Goal: Task Accomplishment & Management: Use online tool/utility

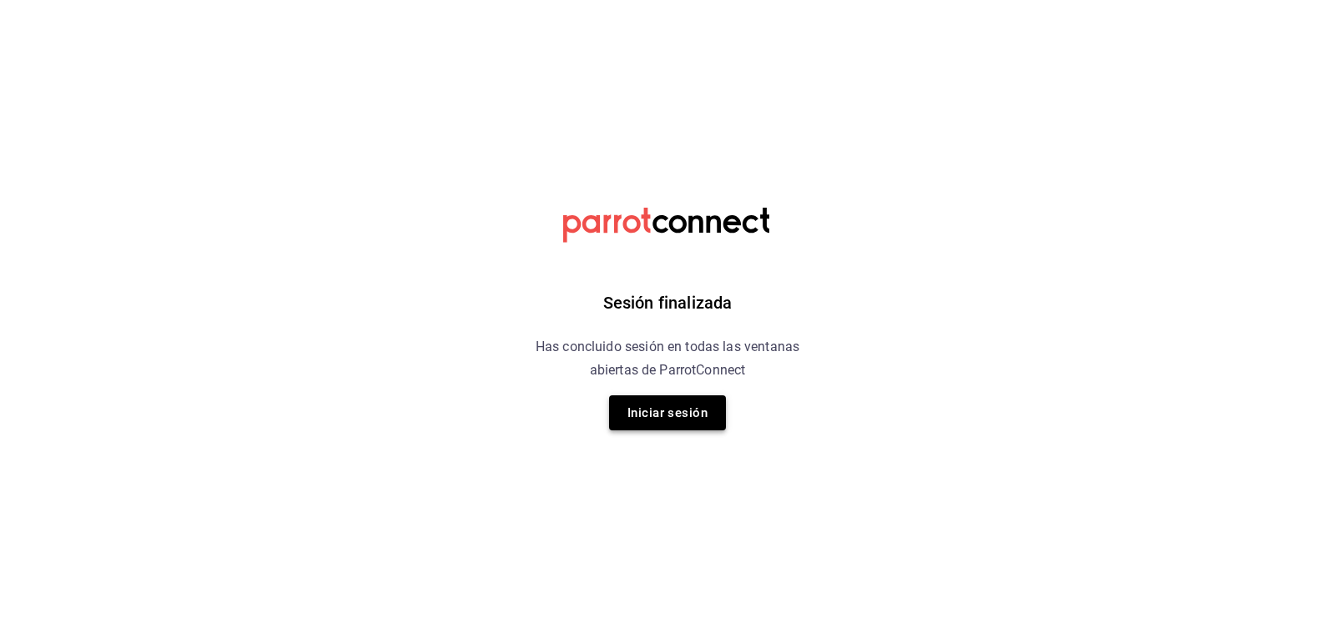
click at [677, 418] on button "Iniciar sesión" at bounding box center [667, 412] width 117 height 35
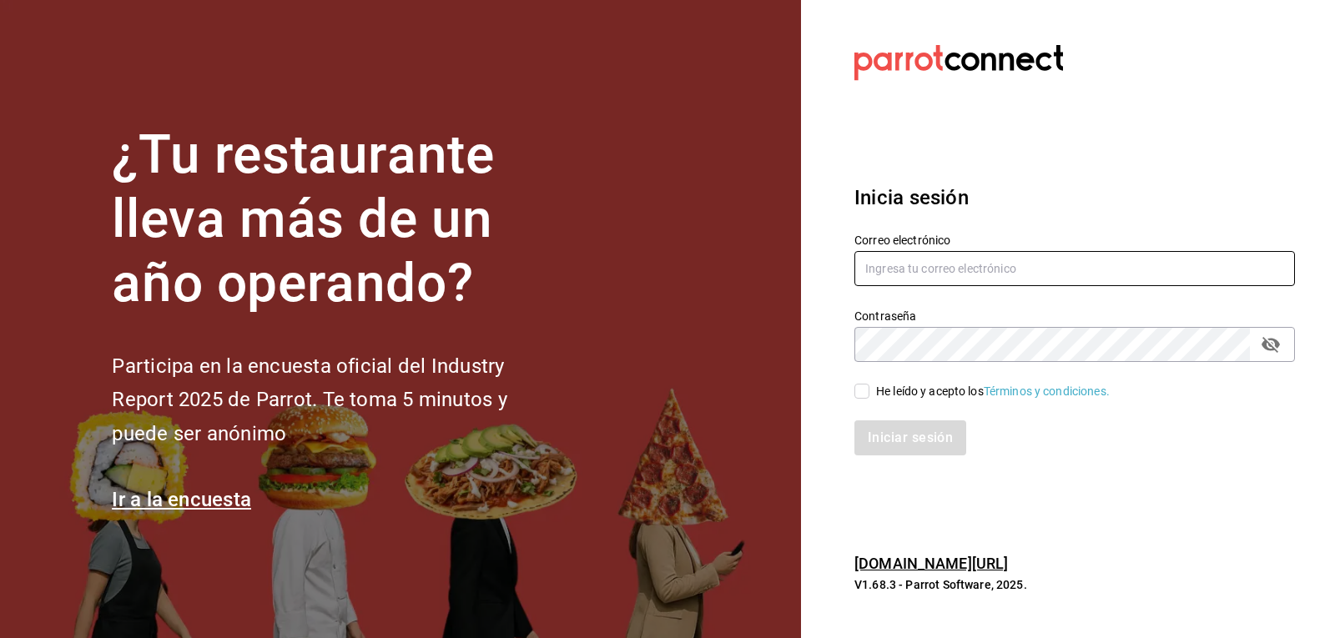
type input "ryoshi.masaryk@grupocosteno.com"
click at [857, 395] on input "He leído y acepto los Términos y condiciones." at bounding box center [861, 391] width 15 height 15
checkbox input "true"
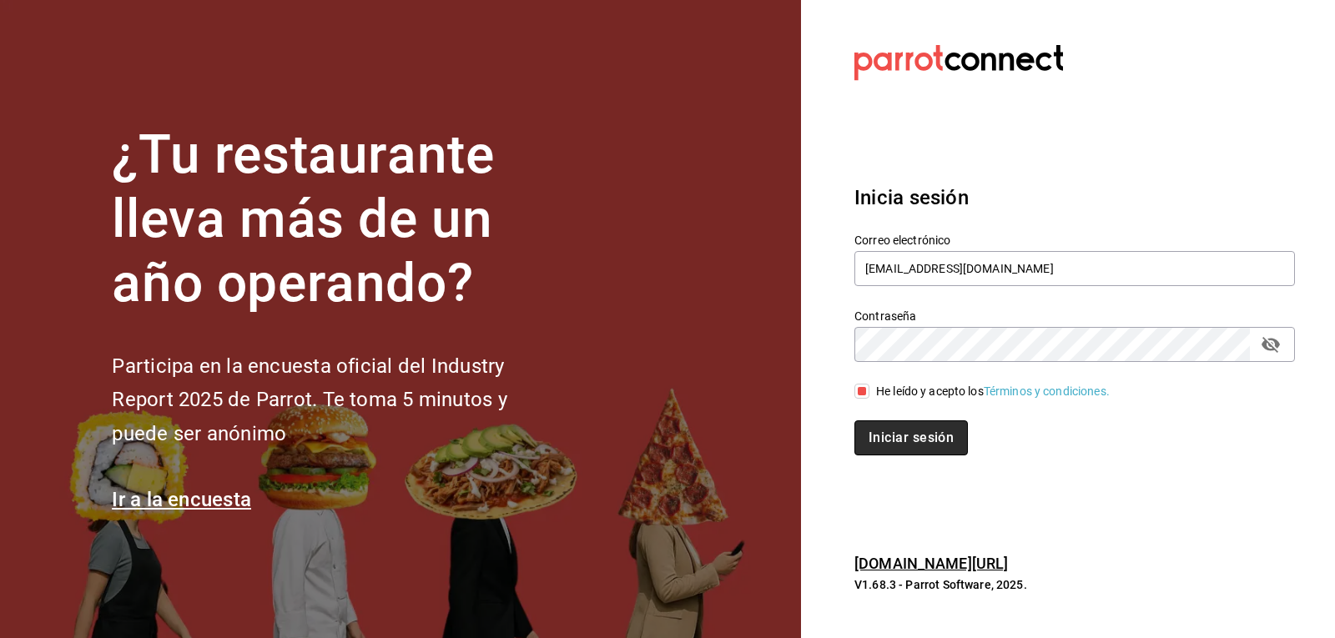
click at [882, 445] on button "Iniciar sesión" at bounding box center [910, 437] width 113 height 35
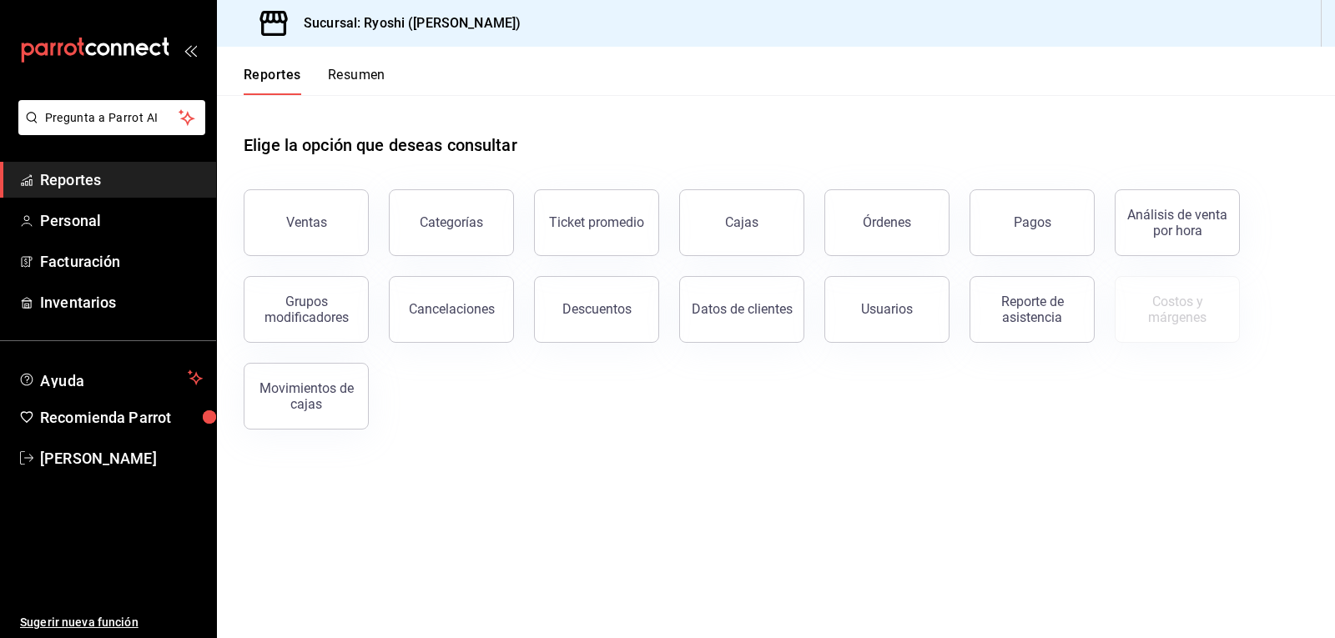
click at [353, 74] on button "Resumen" at bounding box center [357, 81] width 58 height 28
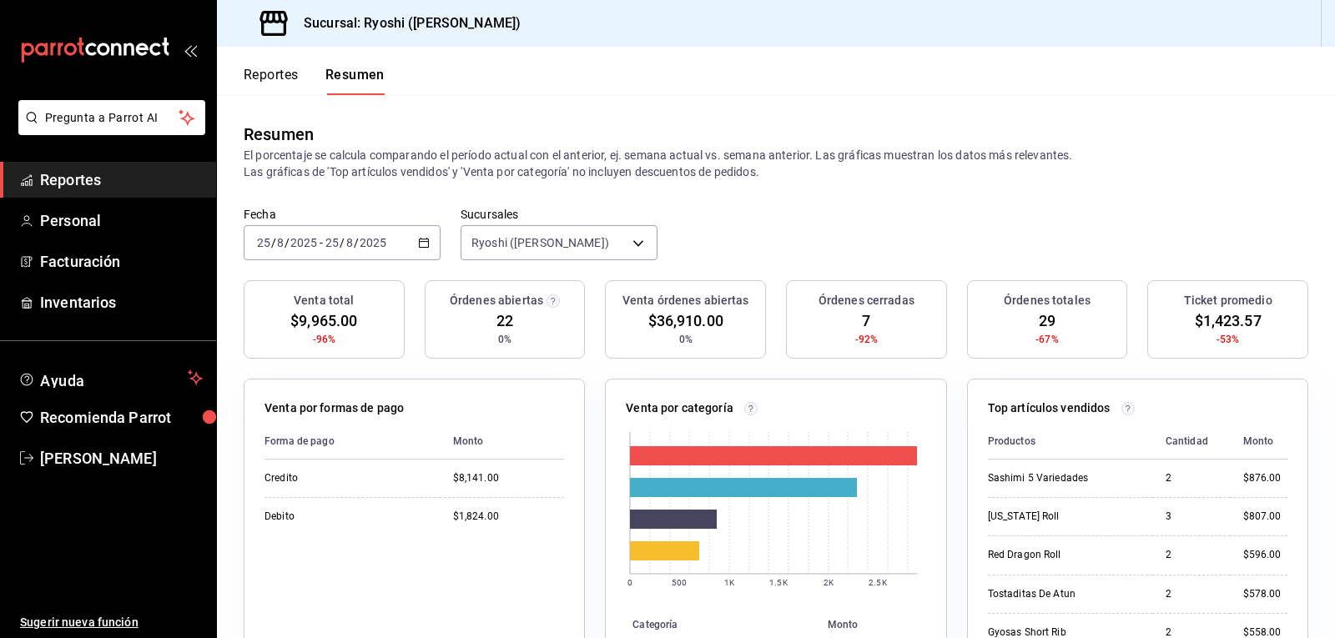
click at [279, 77] on button "Reportes" at bounding box center [271, 81] width 55 height 28
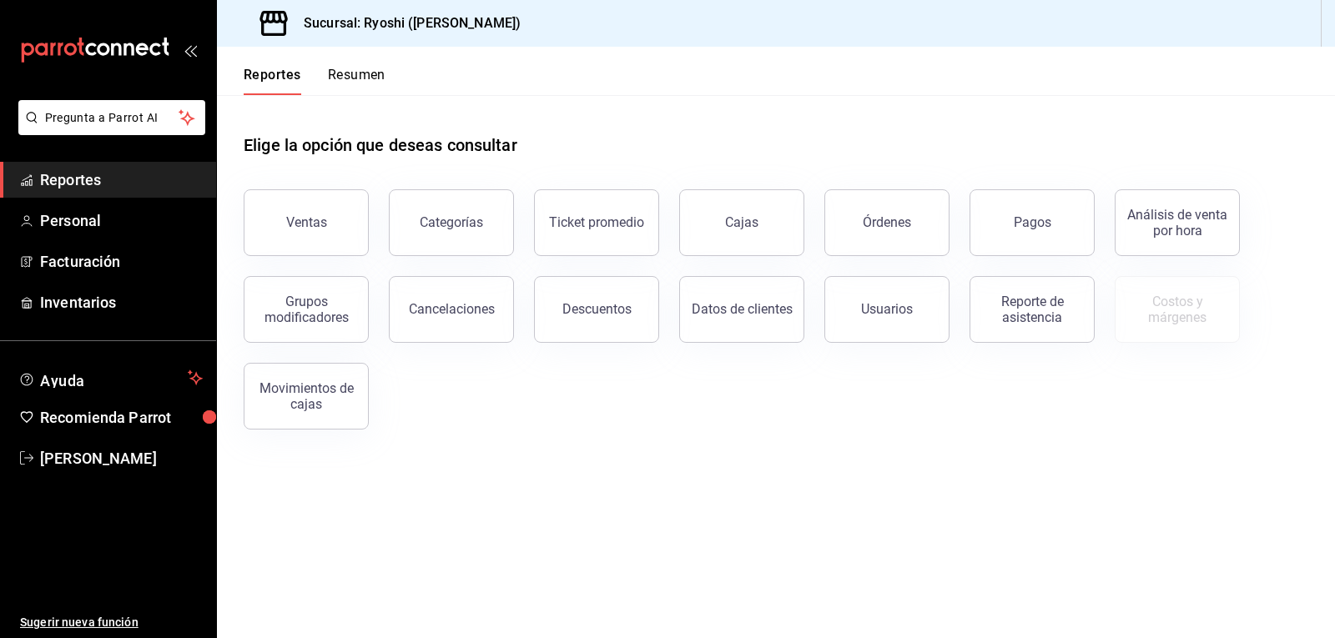
click at [359, 77] on button "Resumen" at bounding box center [357, 81] width 58 height 28
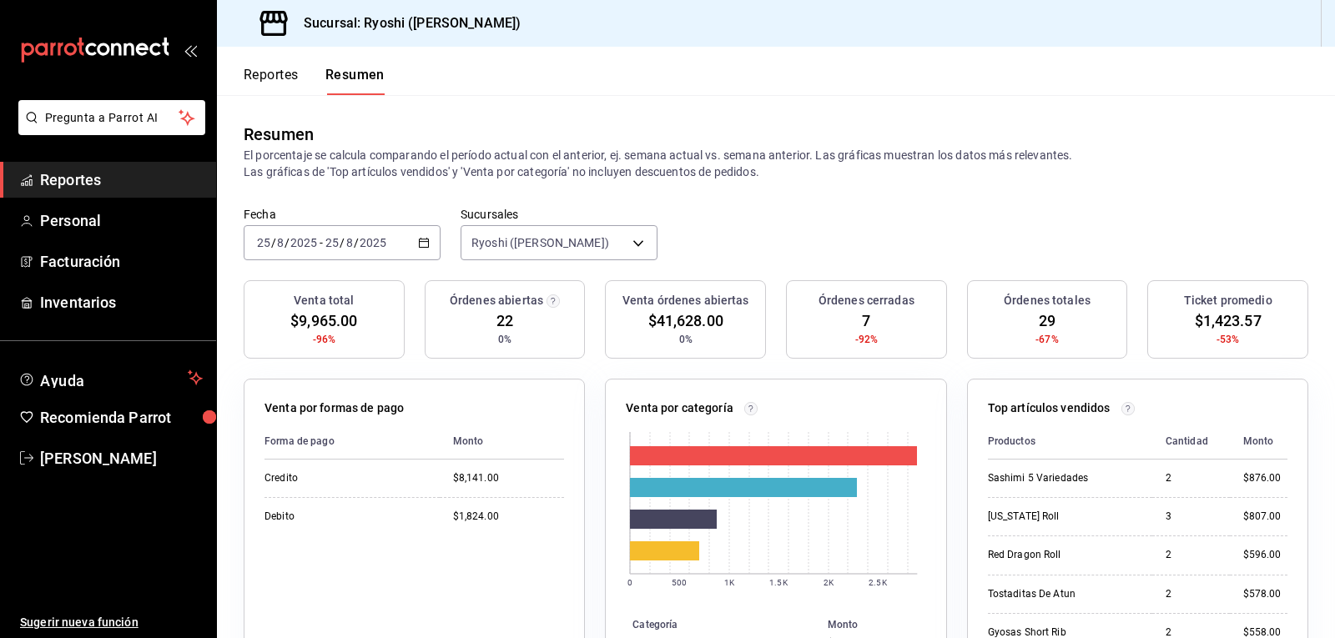
click at [269, 65] on div "Reportes Resumen" at bounding box center [301, 71] width 168 height 48
click at [363, 77] on button "Resumen" at bounding box center [354, 81] width 59 height 28
click at [271, 81] on button "Reportes" at bounding box center [271, 81] width 55 height 28
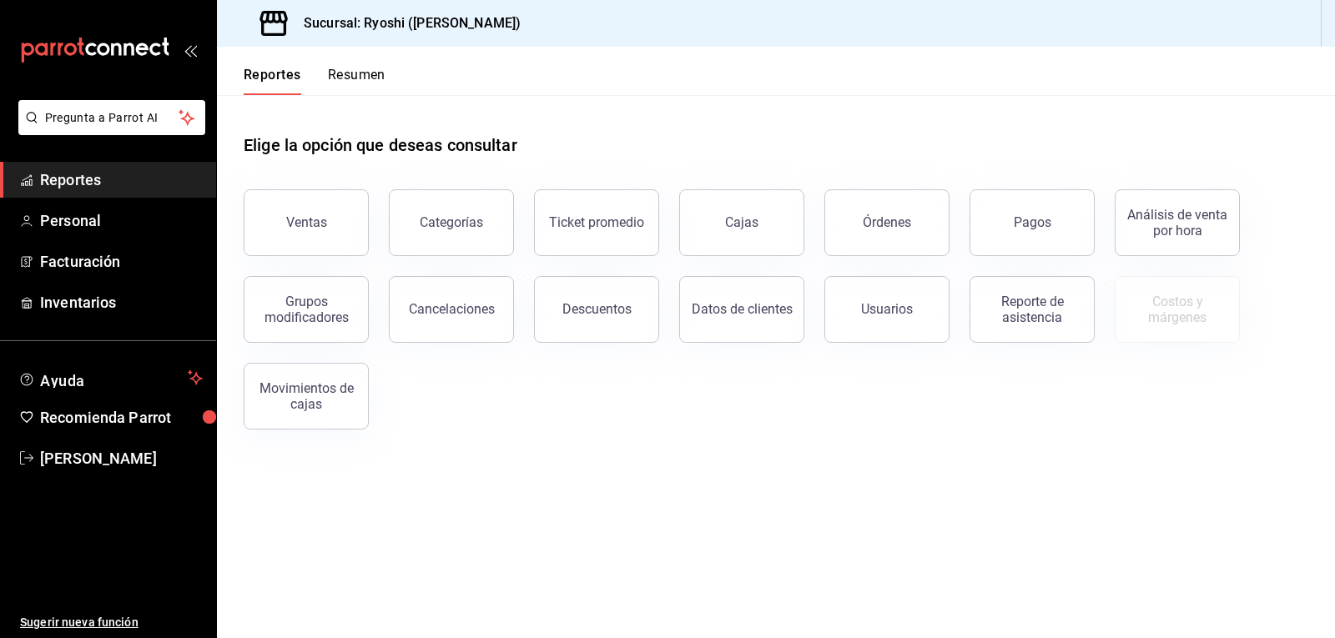
click at [370, 73] on button "Resumen" at bounding box center [357, 81] width 58 height 28
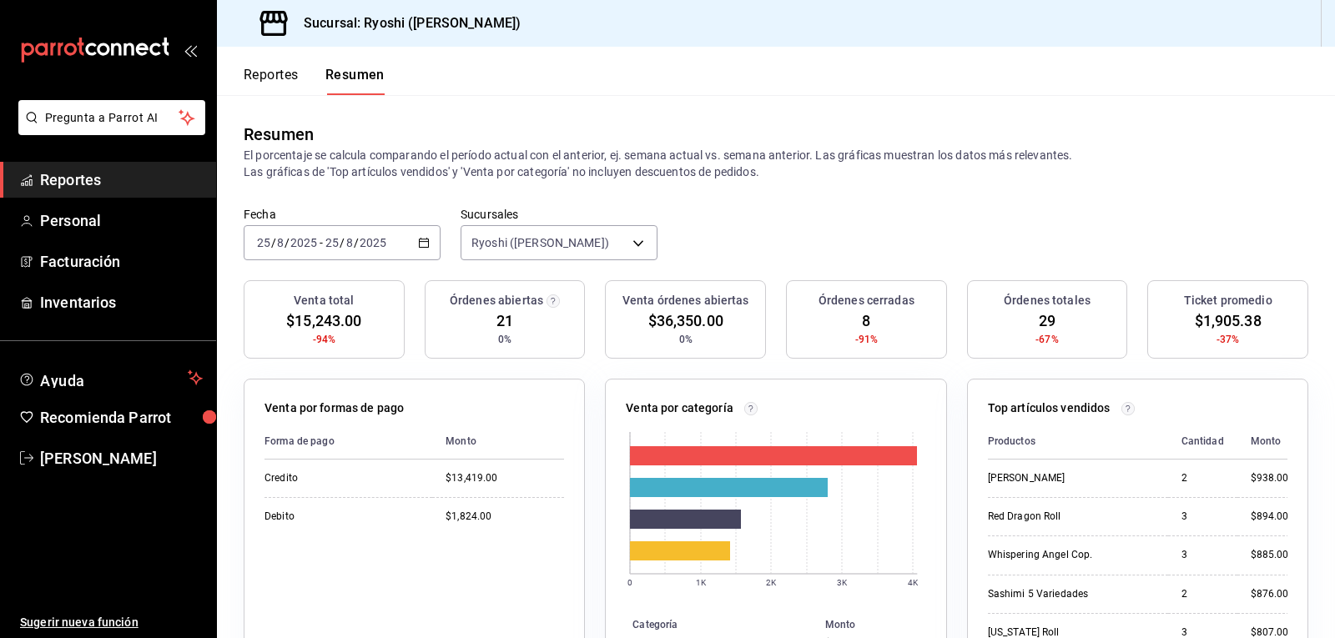
click at [279, 71] on button "Reportes" at bounding box center [271, 81] width 55 height 28
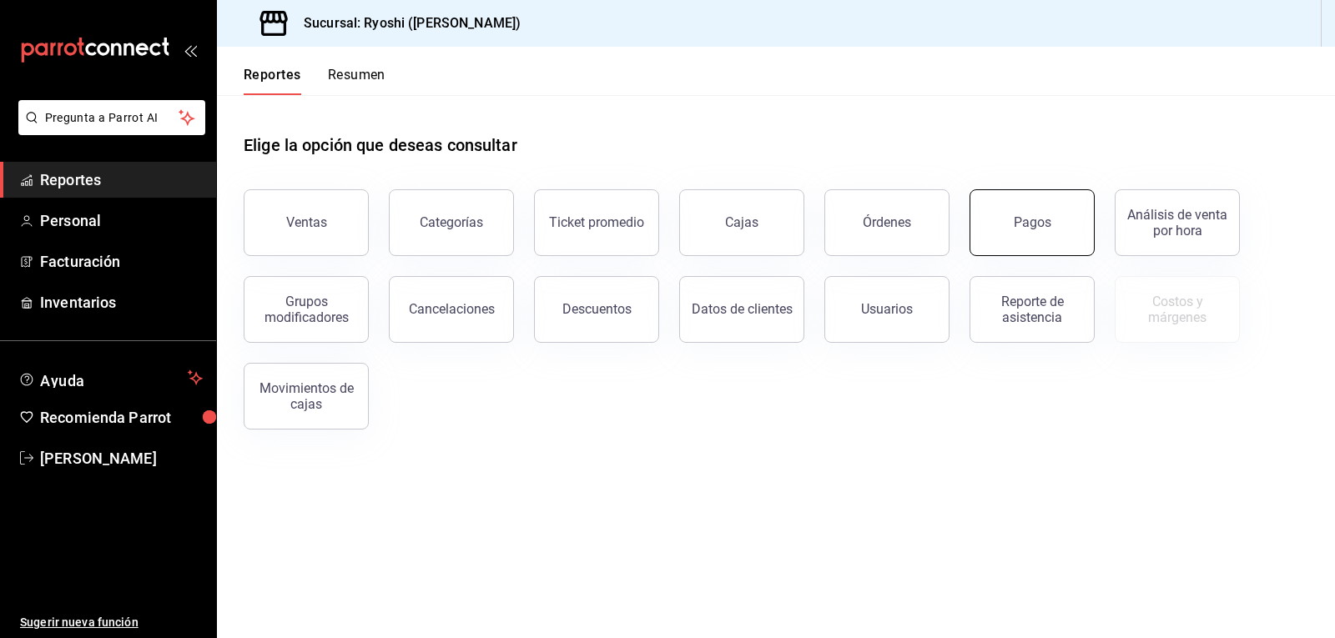
click at [1021, 228] on div "Pagos" at bounding box center [1032, 222] width 38 height 16
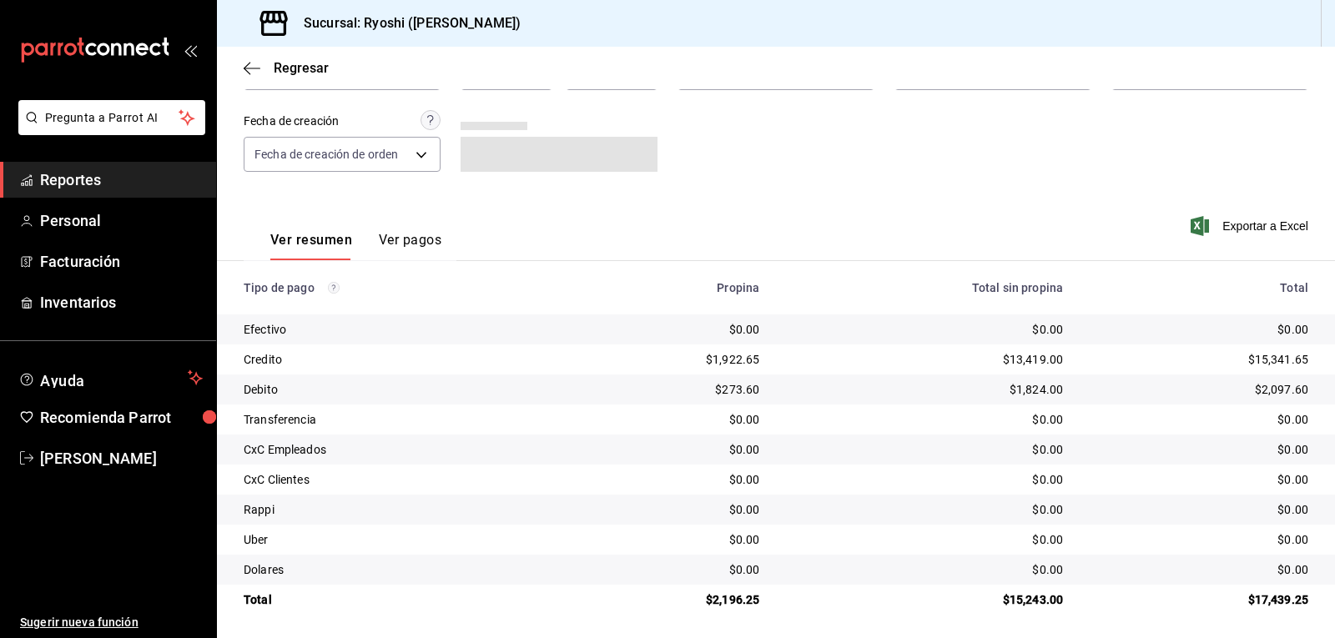
scroll to position [128, 0]
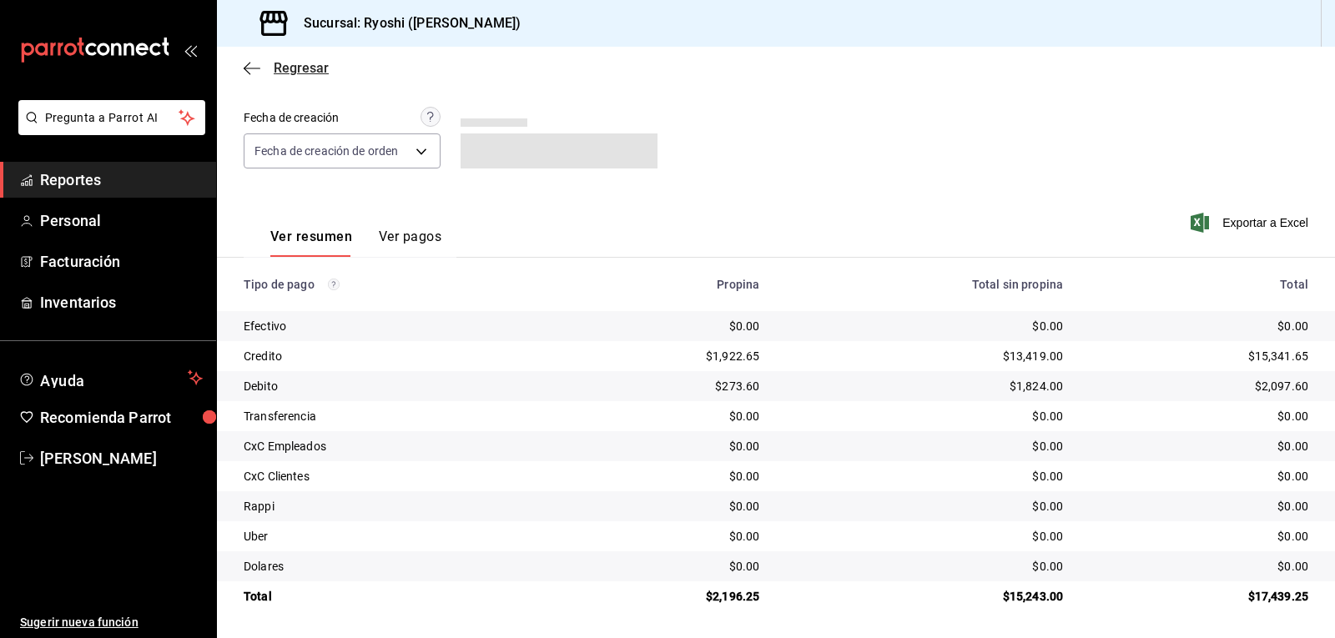
click at [248, 71] on icon "button" at bounding box center [252, 68] width 17 height 15
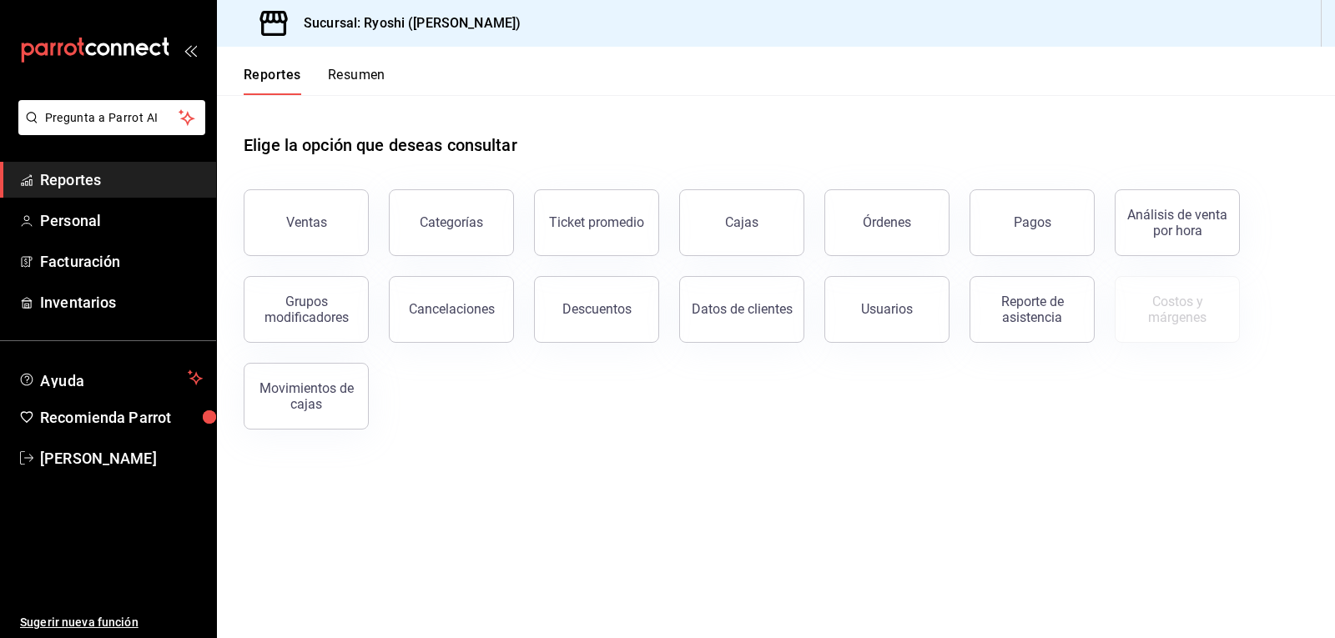
click at [905, 96] on div "Elige la opción que deseas consultar" at bounding box center [776, 132] width 1064 height 74
click at [991, 96] on div "Elige la opción que deseas consultar" at bounding box center [776, 132] width 1064 height 74
click at [365, 77] on button "Resumen" at bounding box center [357, 81] width 58 height 28
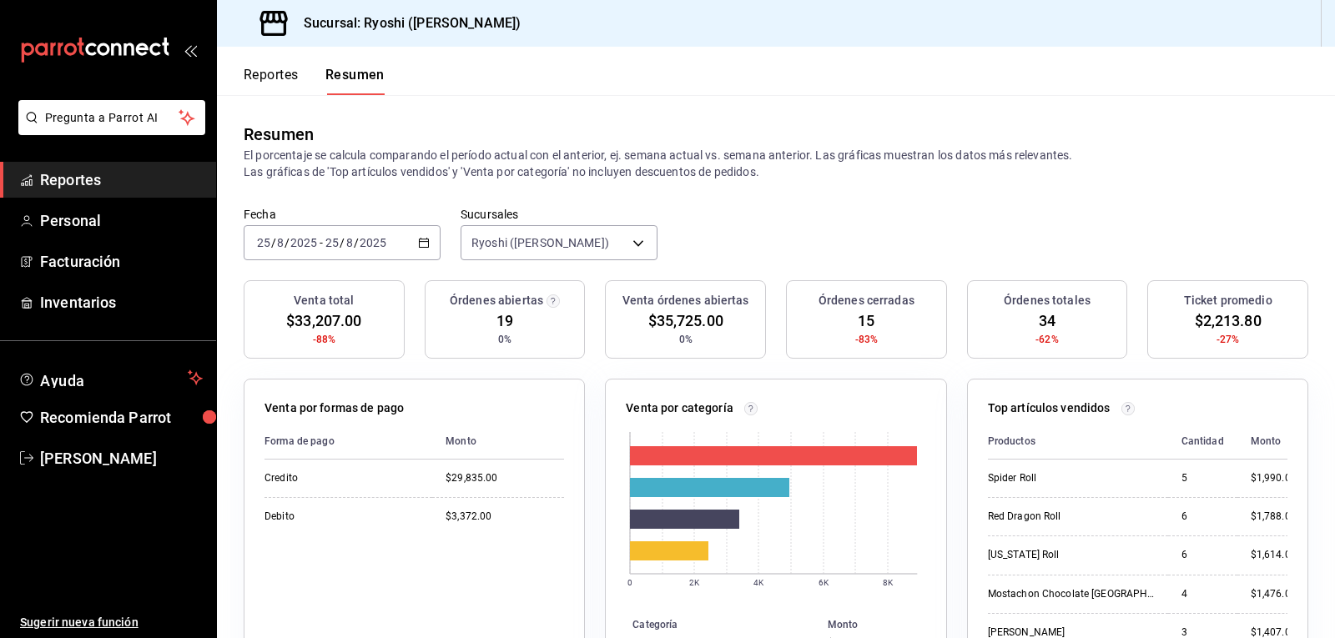
click at [272, 82] on button "Reportes" at bounding box center [271, 81] width 55 height 28
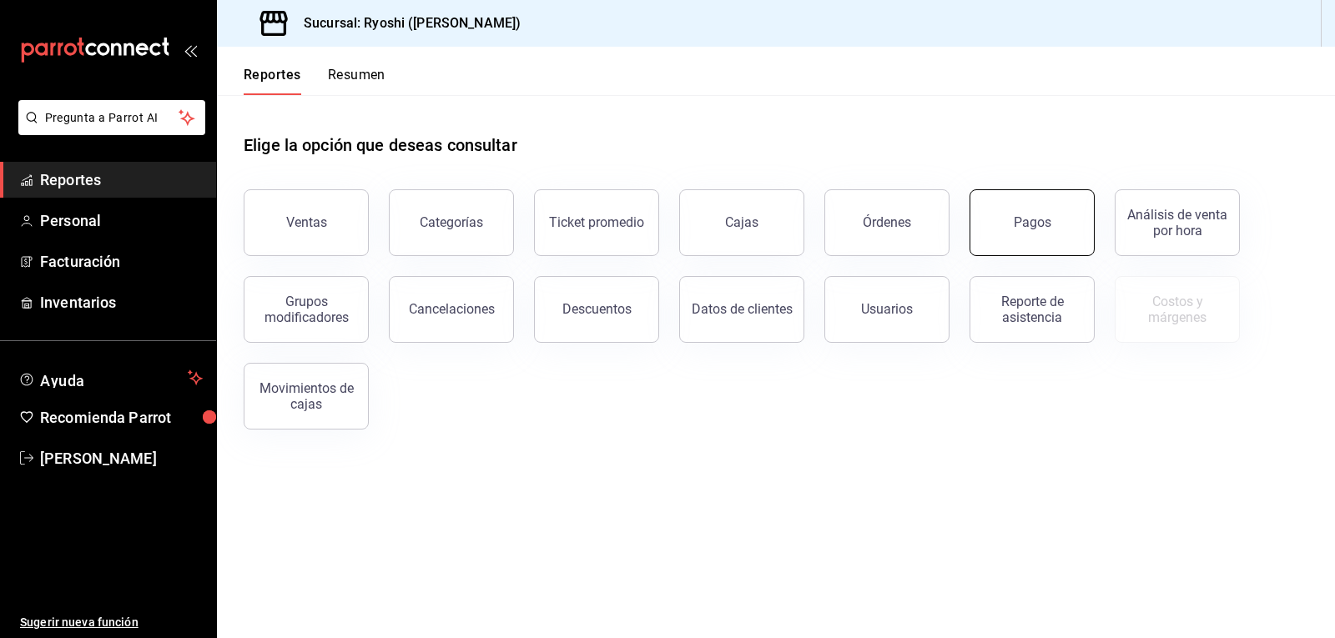
click at [1011, 217] on button "Pagos" at bounding box center [1031, 222] width 125 height 67
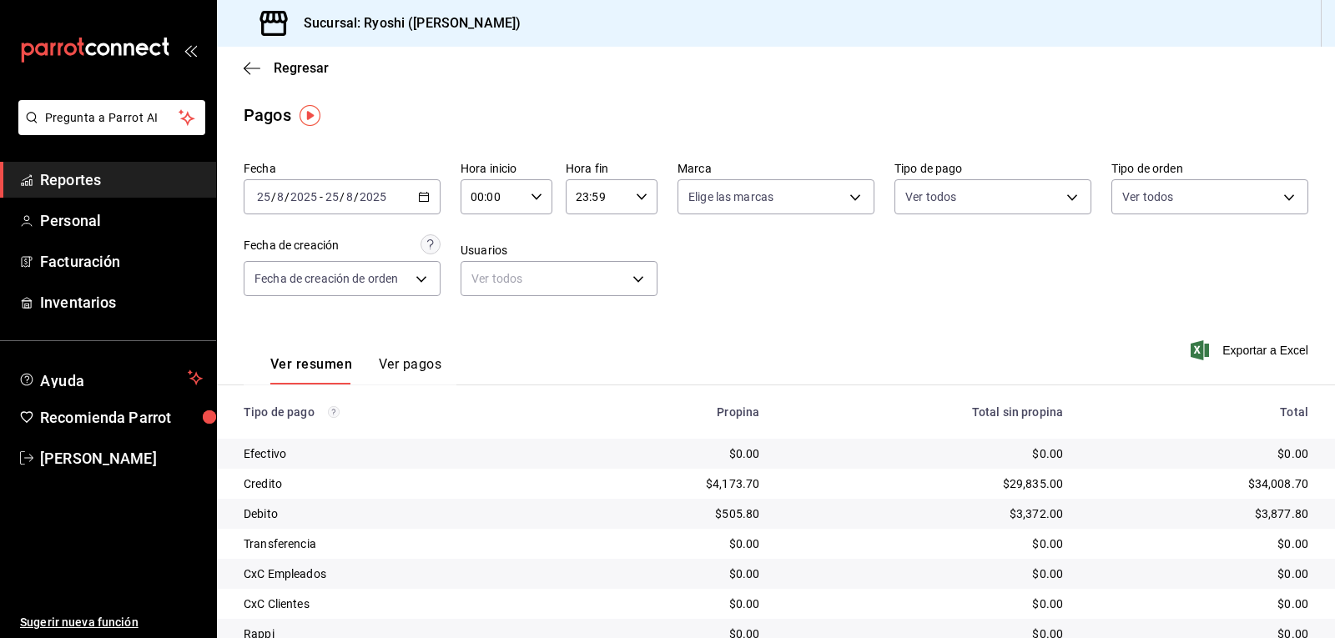
click at [532, 192] on icon "button" at bounding box center [536, 197] width 12 height 12
click at [484, 319] on span "02" at bounding box center [480, 319] width 19 height 13
type input "02:00"
click at [251, 68] on div at bounding box center [667, 319] width 1335 height 638
click at [257, 115] on div "Pagos" at bounding box center [268, 115] width 48 height 25
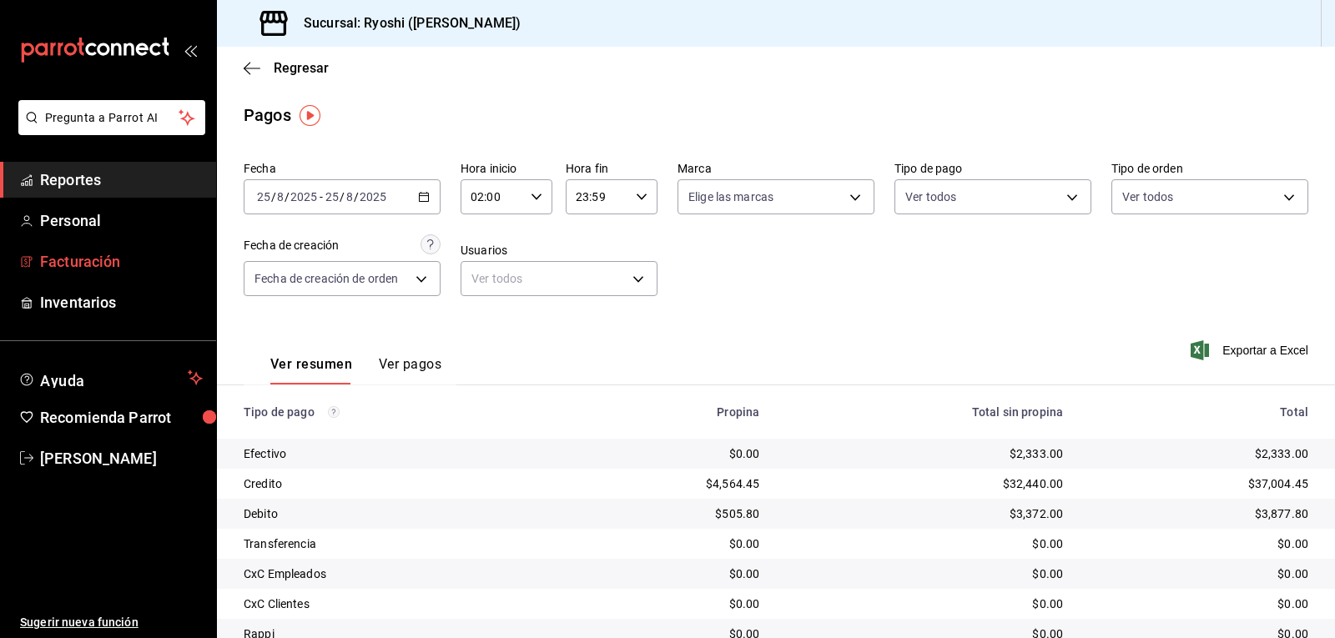
click at [88, 255] on span "Facturación" at bounding box center [121, 261] width 163 height 23
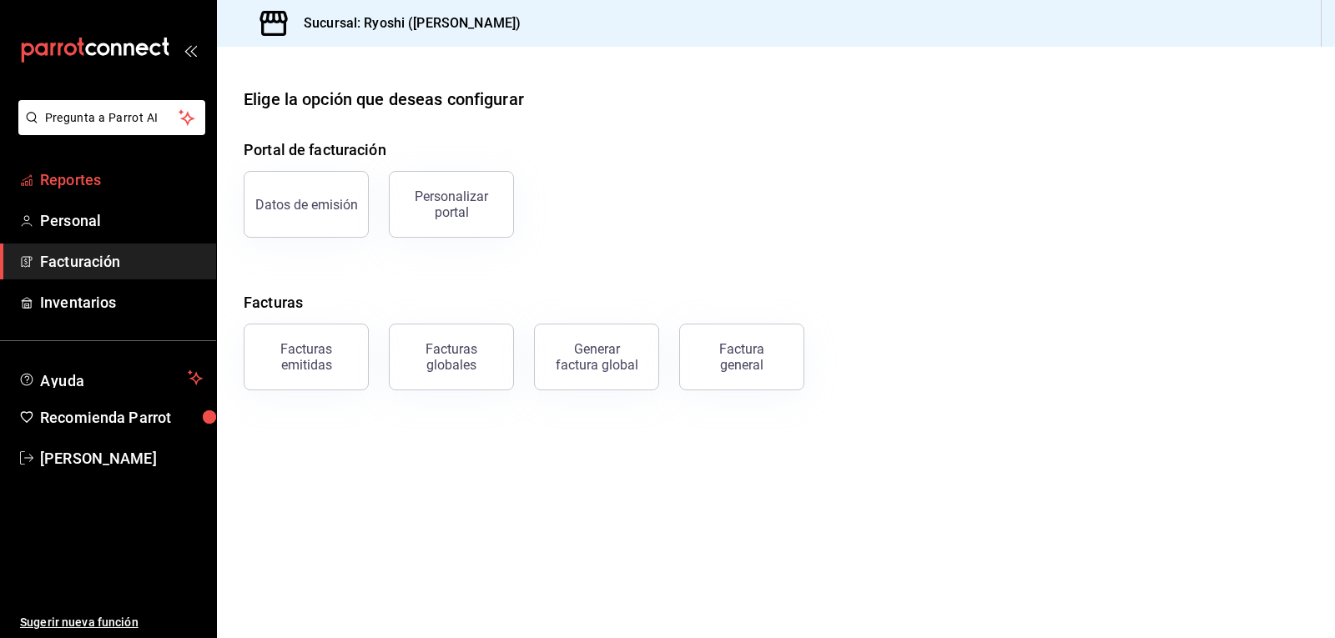
click at [89, 183] on span "Reportes" at bounding box center [121, 179] width 163 height 23
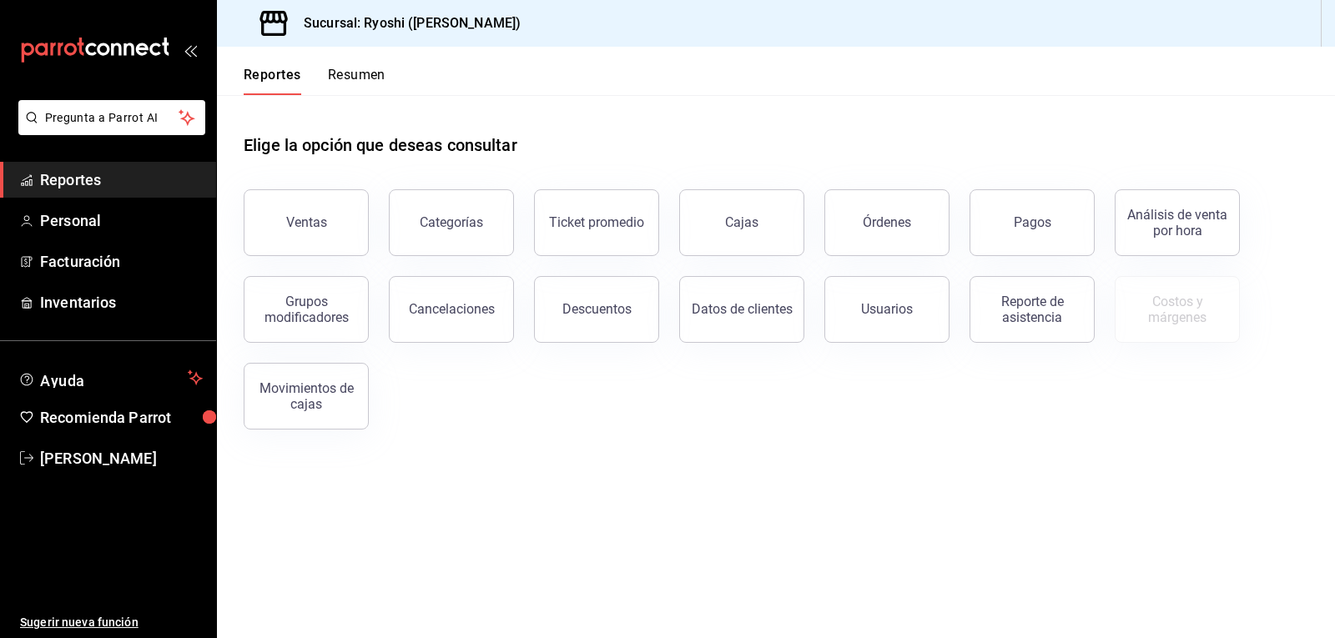
click at [374, 72] on button "Resumen" at bounding box center [357, 81] width 58 height 28
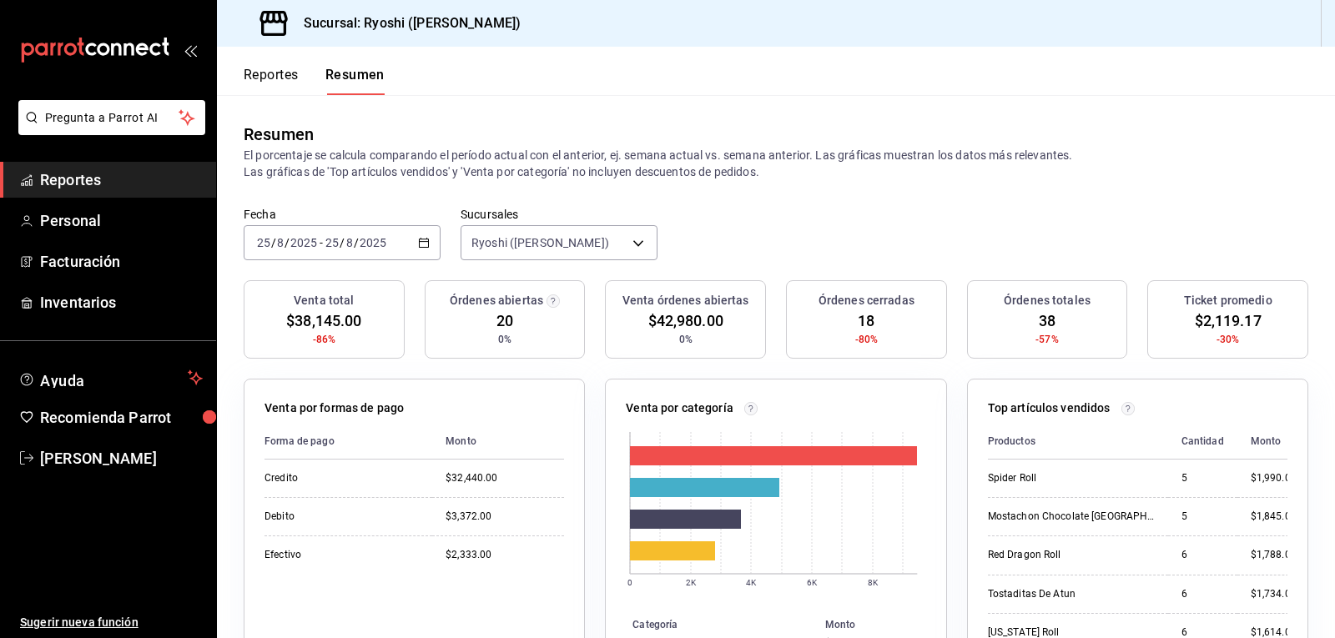
click at [272, 73] on button "Reportes" at bounding box center [271, 81] width 55 height 28
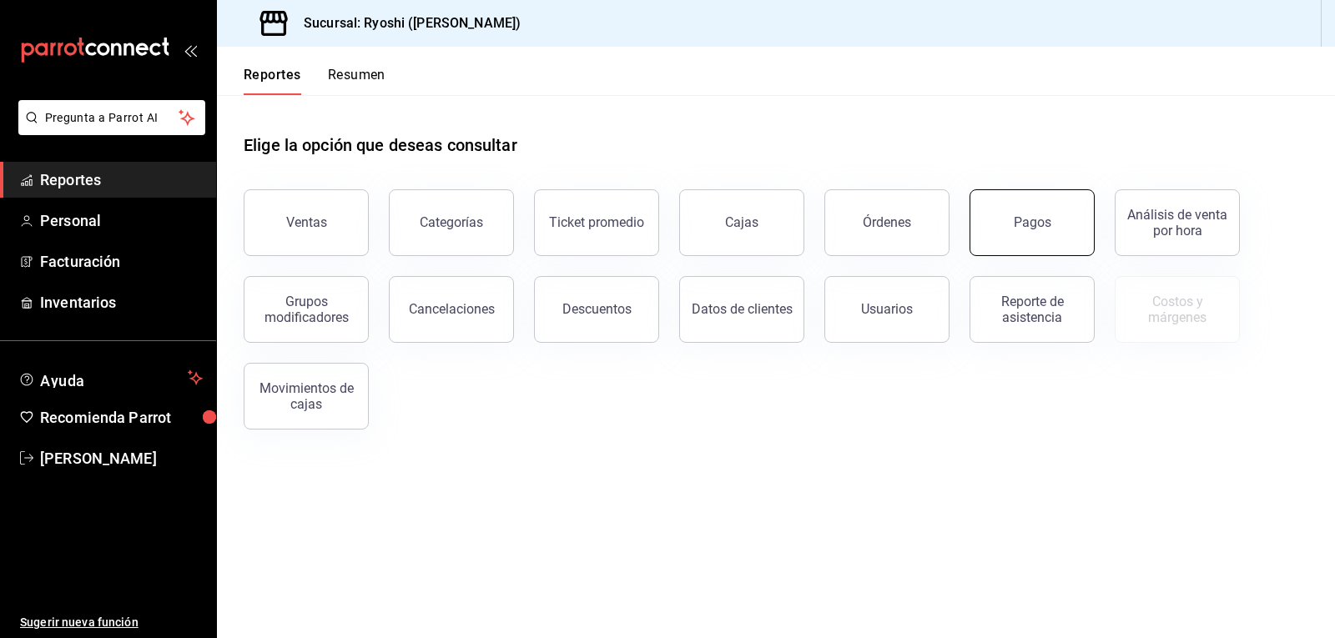
click at [1026, 214] on button "Pagos" at bounding box center [1031, 222] width 125 height 67
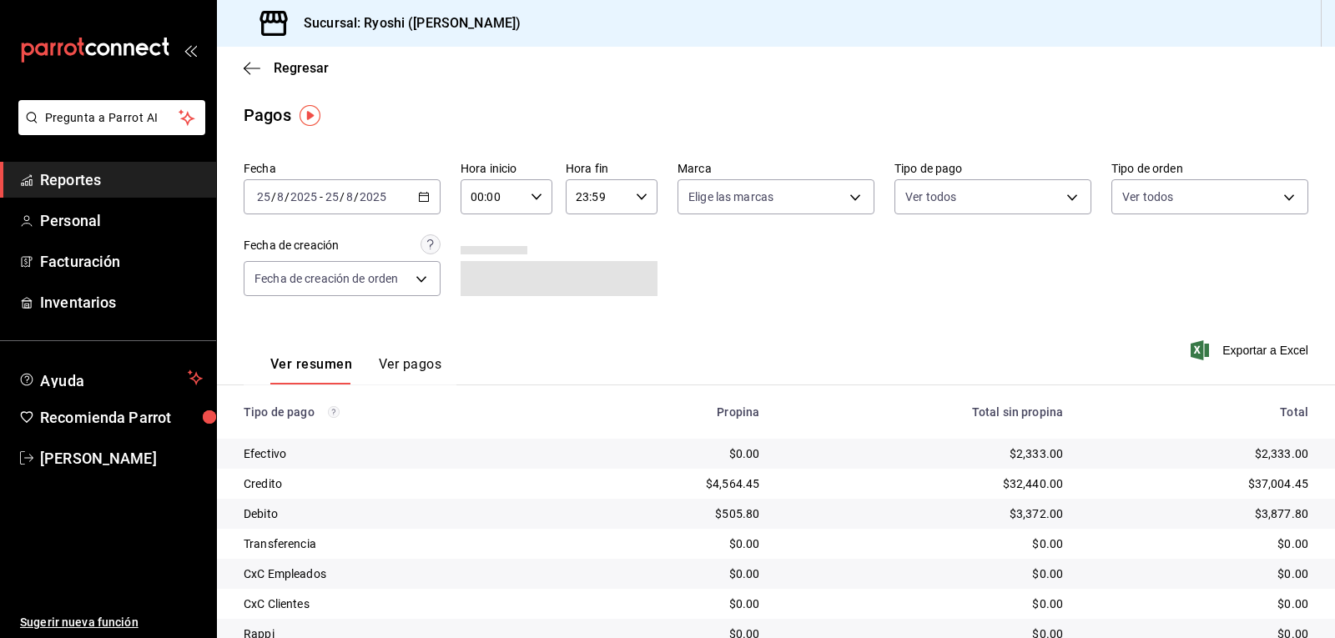
click at [535, 196] on \(Stroke\) "button" at bounding box center [536, 197] width 10 height 6
click at [480, 324] on span "02" at bounding box center [480, 319] width 19 height 13
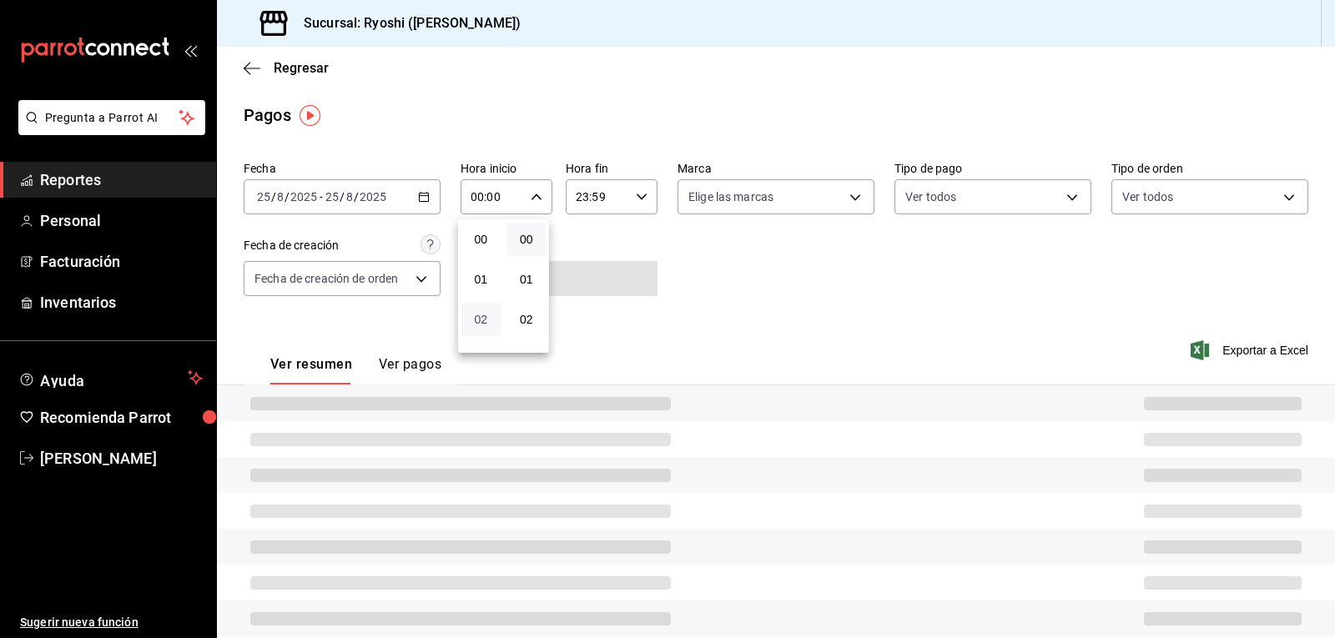
type input "02:00"
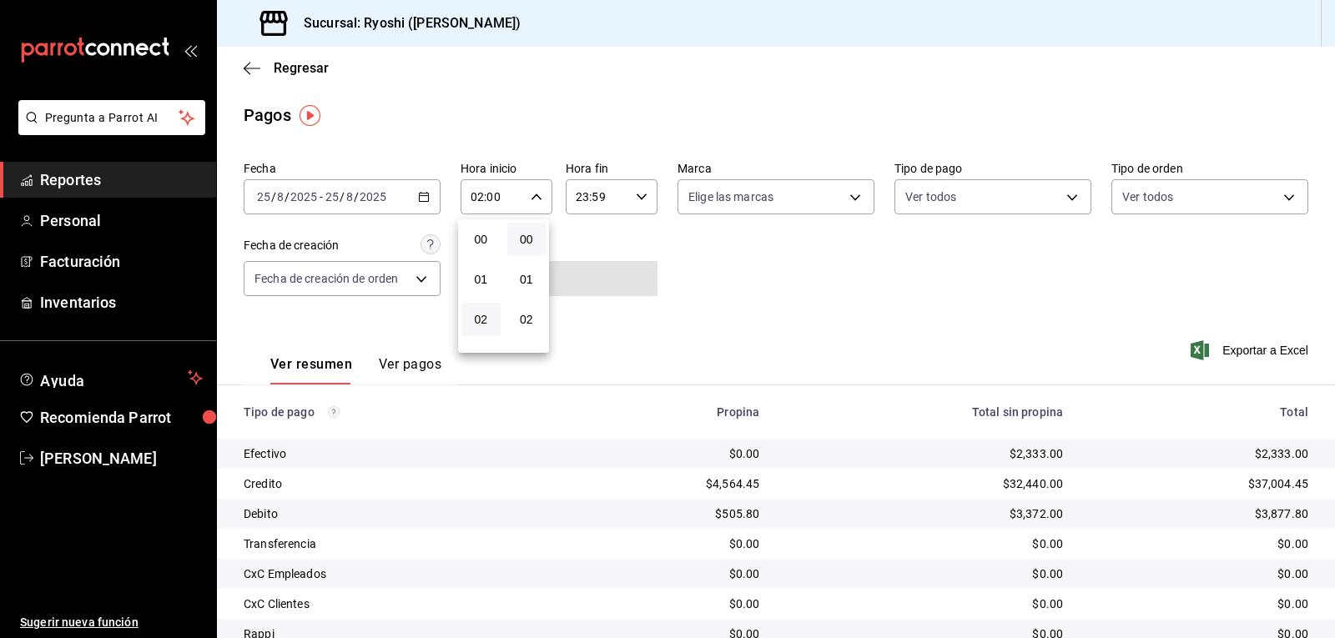
click at [903, 257] on div at bounding box center [667, 319] width 1335 height 638
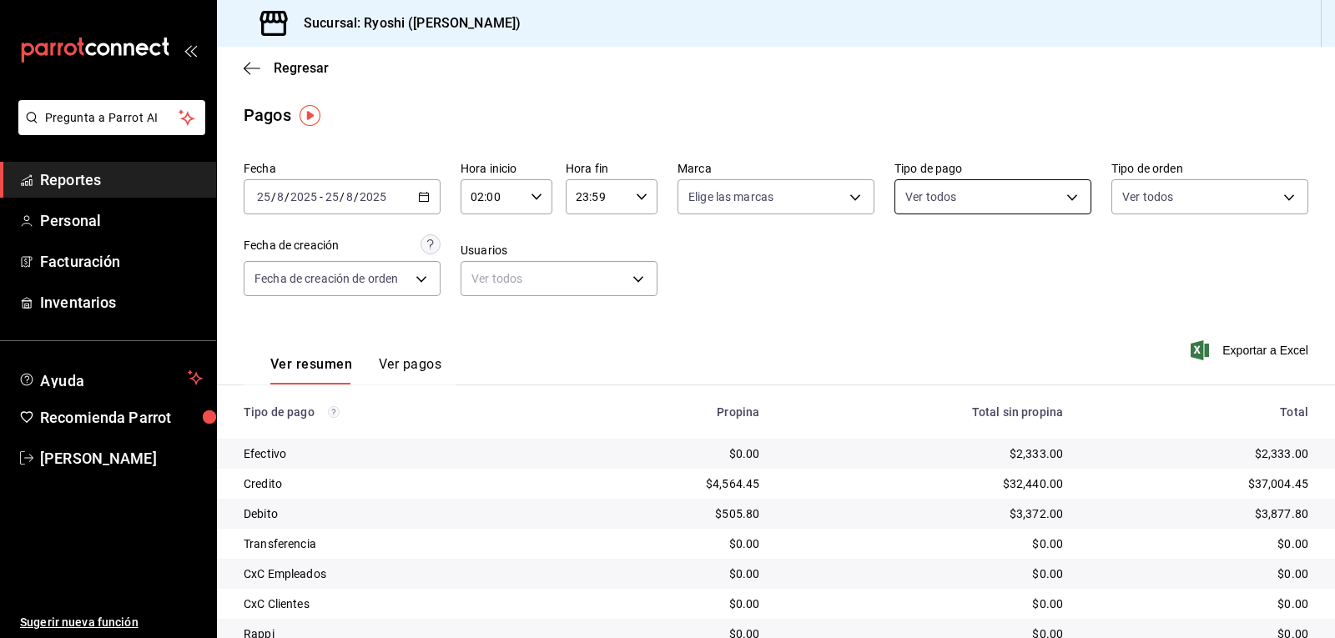
click at [1062, 199] on body "Pregunta a Parrot AI Reportes Personal Facturación Inventarios Ayuda Recomienda…" at bounding box center [667, 319] width 1335 height 638
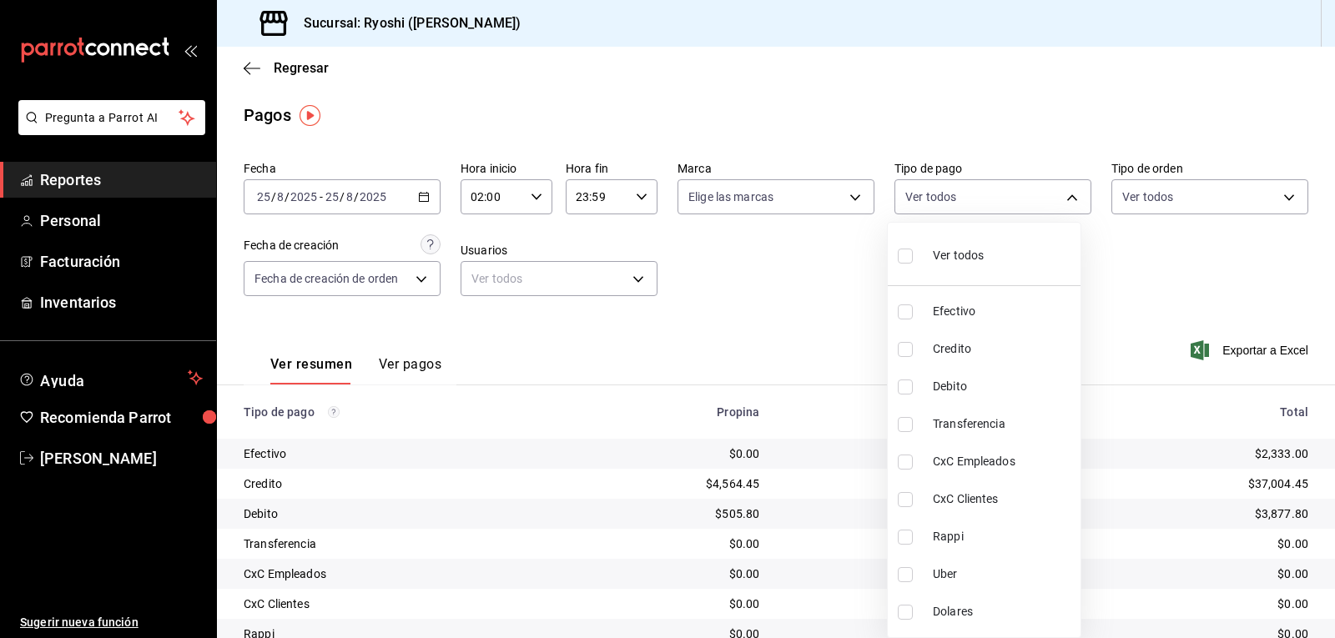
click at [904, 252] on input "checkbox" at bounding box center [905, 256] width 15 height 15
checkbox input "true"
type input "789b4605-08e0-4dfe-9865-94468e2c17aa,9b0685d2-7f5d-4ede-a6b4-58a2ffcbf3cd,4fc1f…"
checkbox input "true"
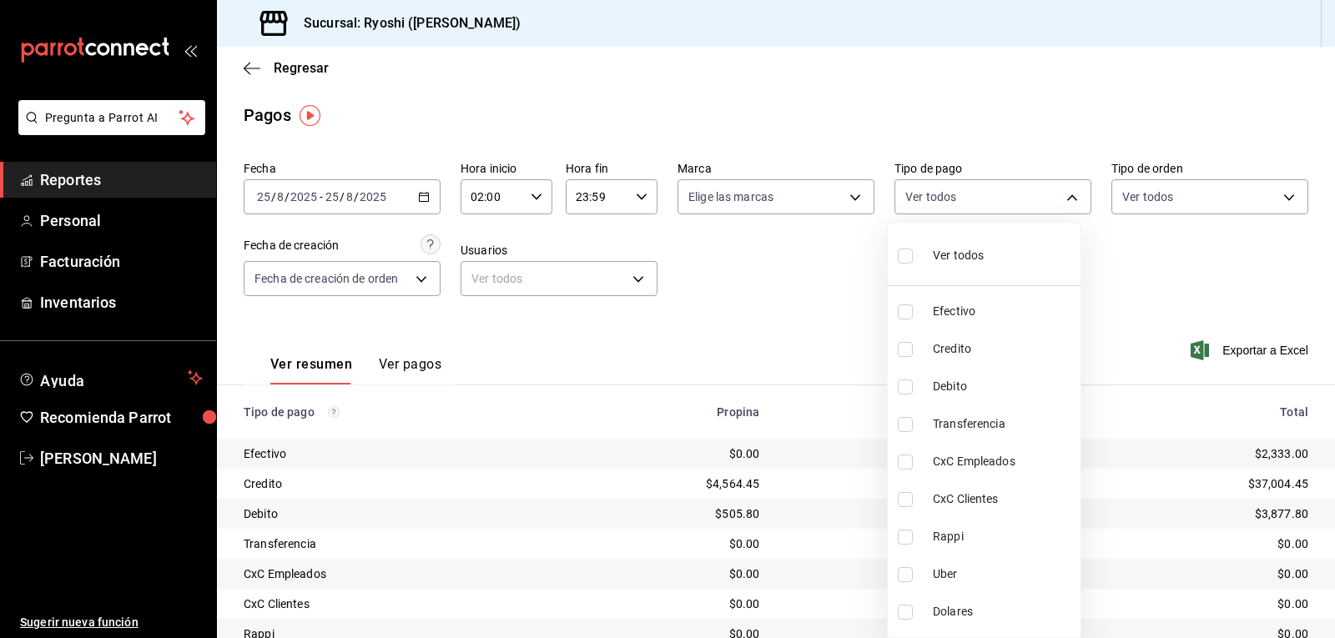
checkbox input "true"
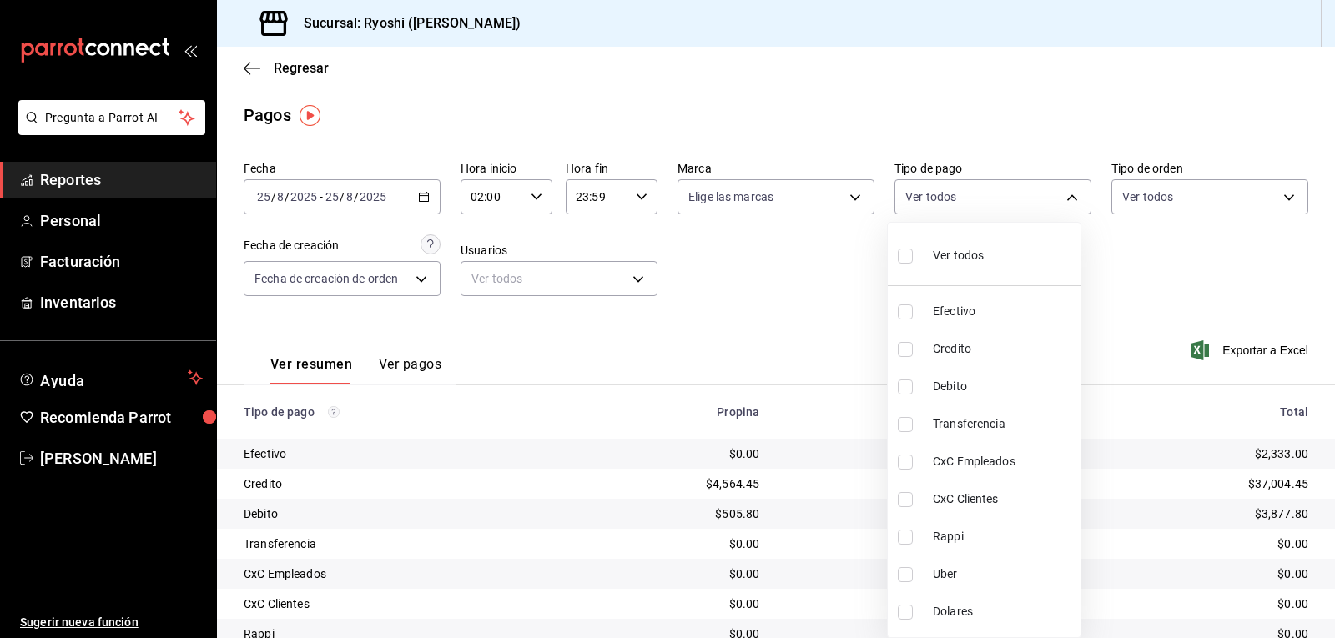
checkbox input "true"
click at [833, 250] on div at bounding box center [667, 319] width 1335 height 638
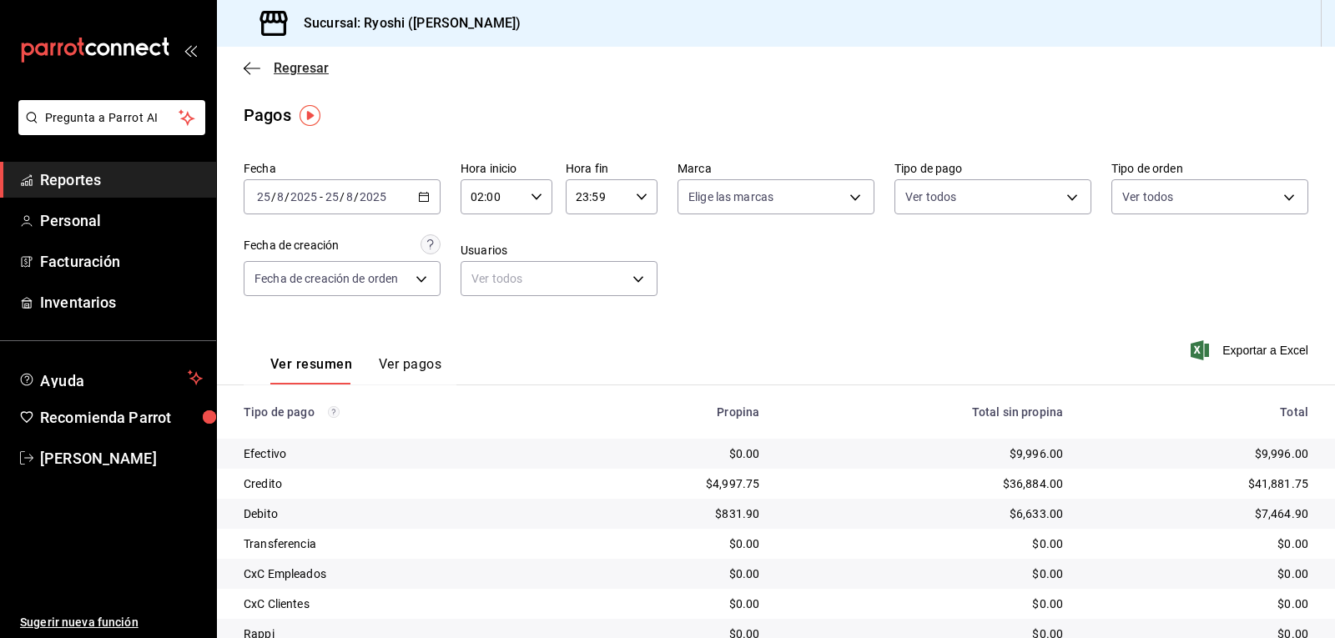
click at [257, 70] on icon "button" at bounding box center [252, 68] width 17 height 15
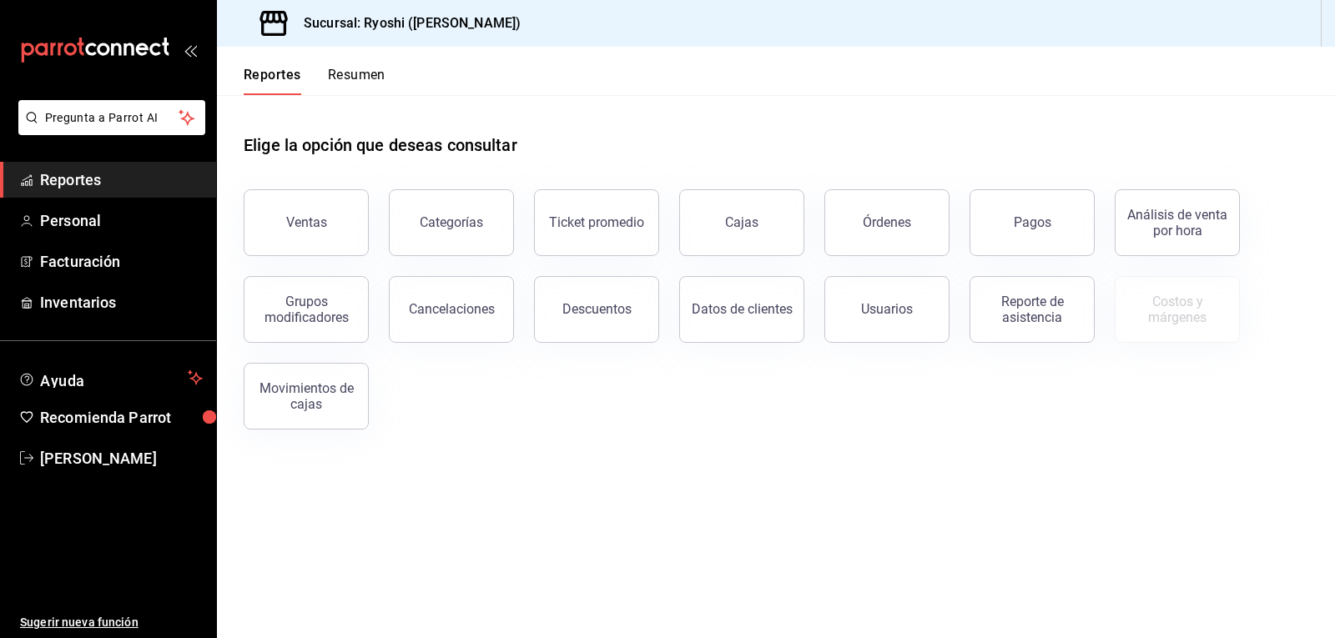
click at [360, 74] on button "Resumen" at bounding box center [357, 81] width 58 height 28
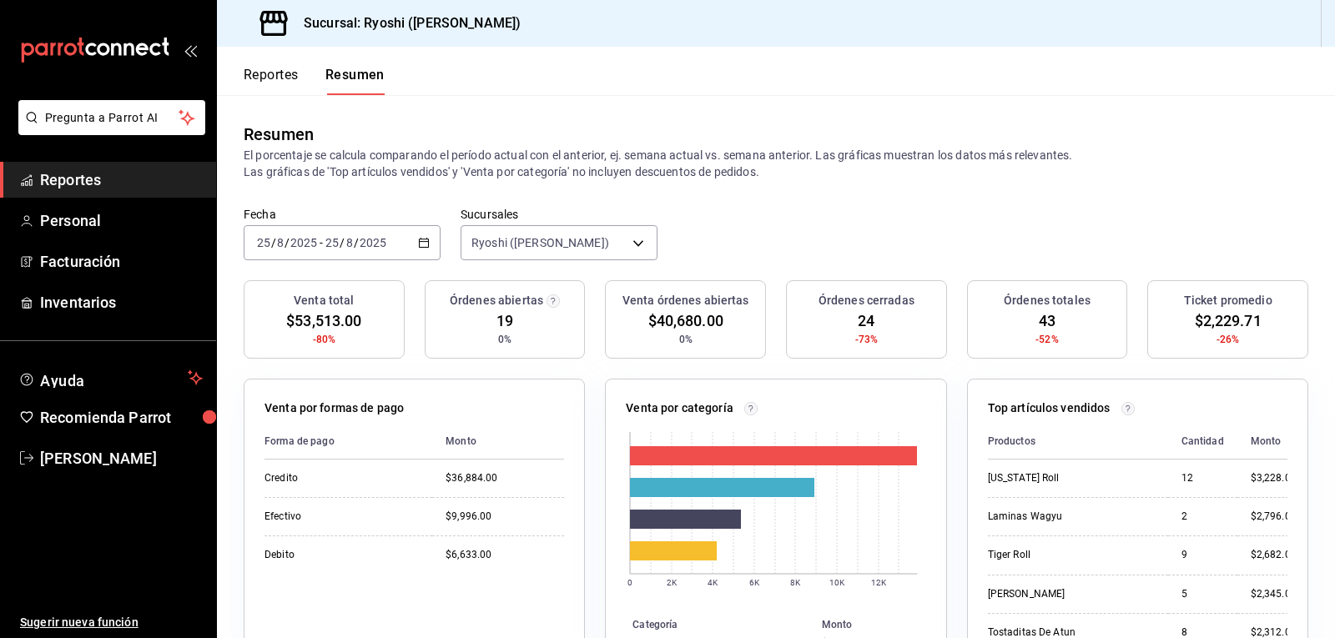
click at [255, 74] on button "Reportes" at bounding box center [271, 81] width 55 height 28
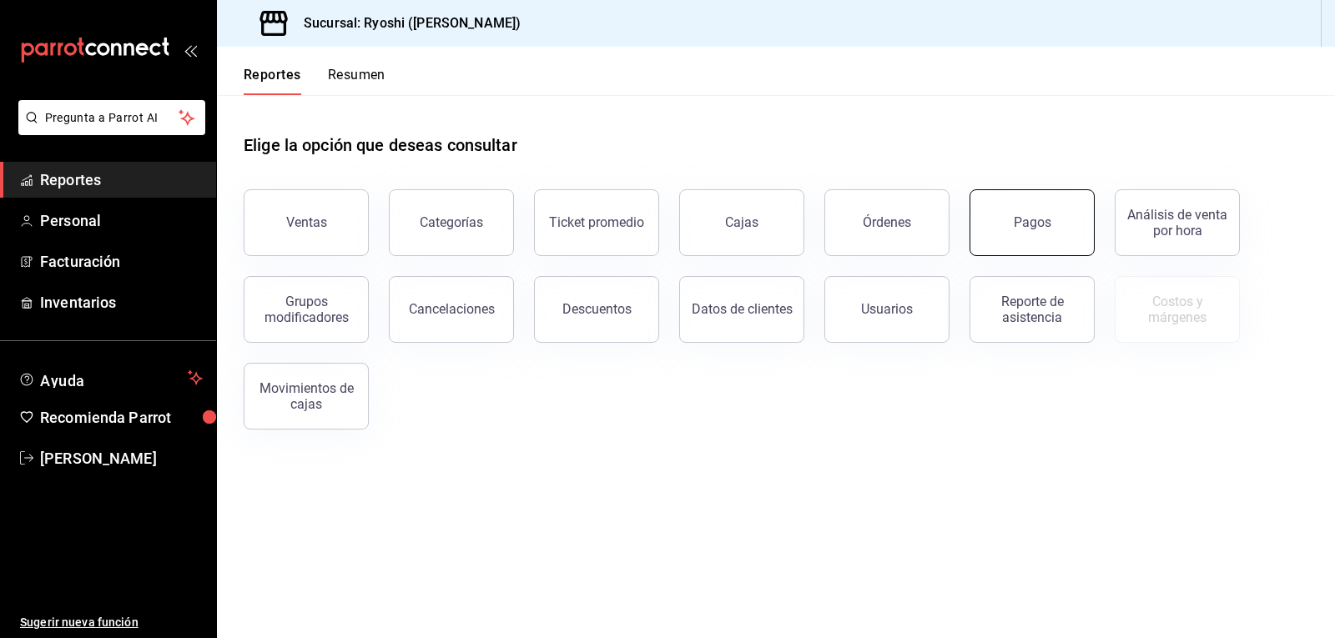
click at [1034, 208] on button "Pagos" at bounding box center [1031, 222] width 125 height 67
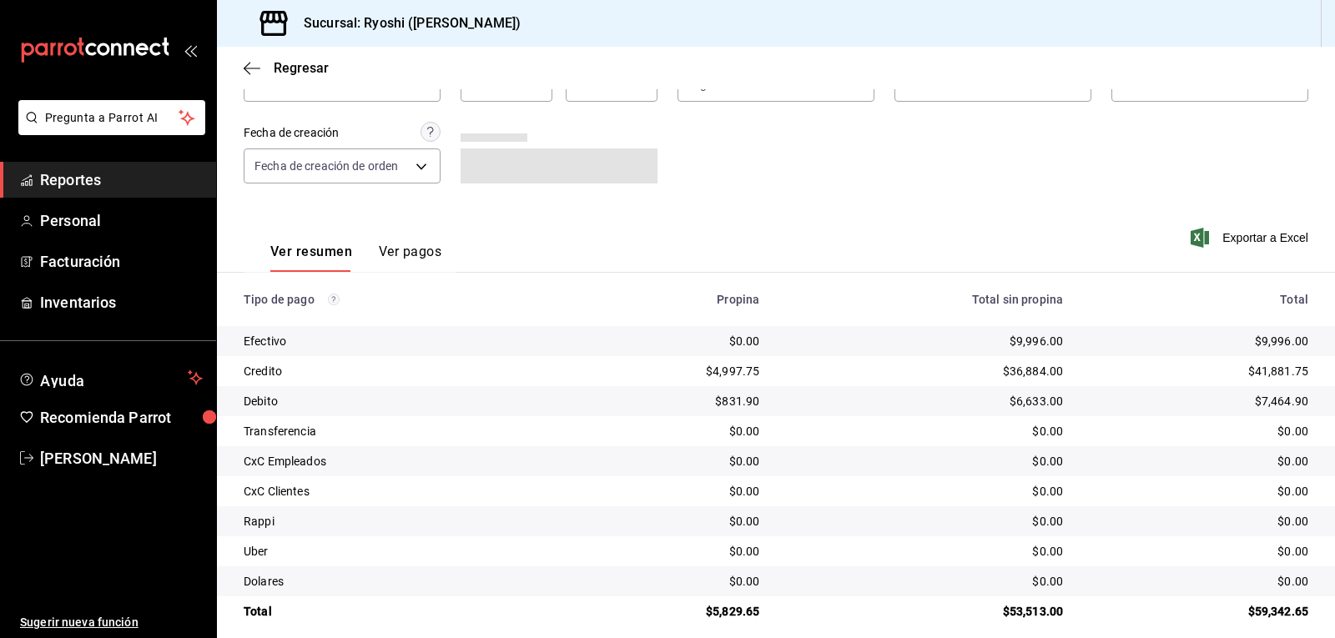
scroll to position [128, 0]
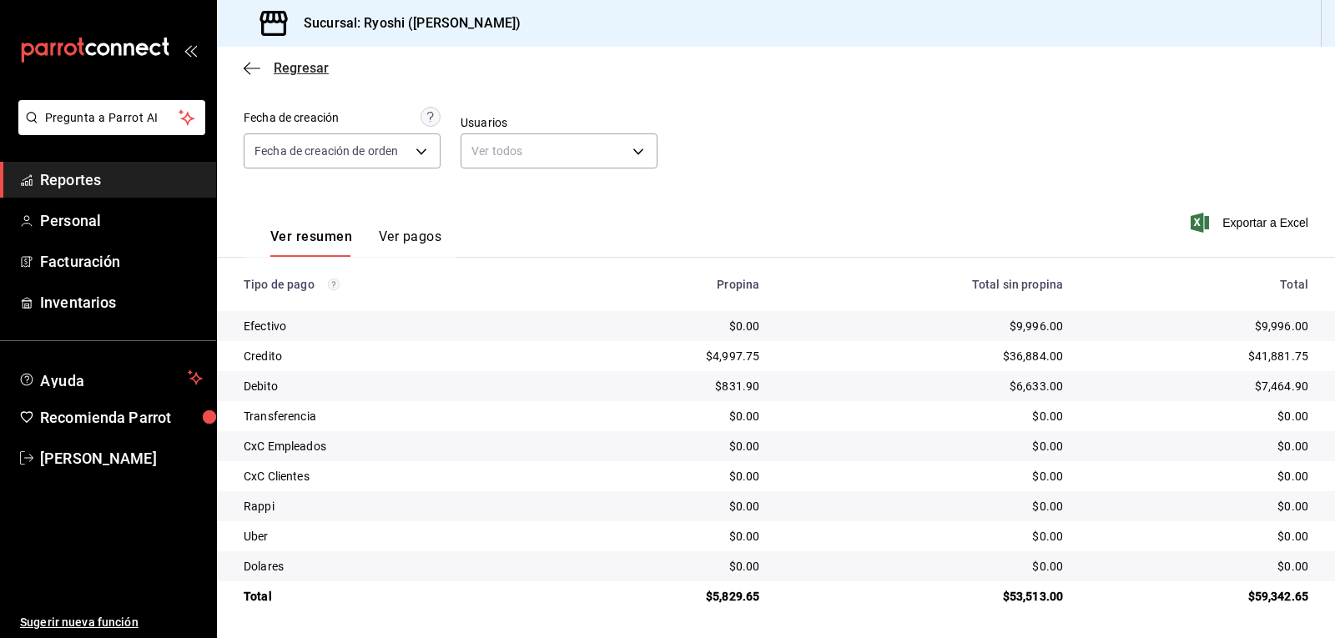
click at [250, 70] on icon "button" at bounding box center [252, 68] width 17 height 15
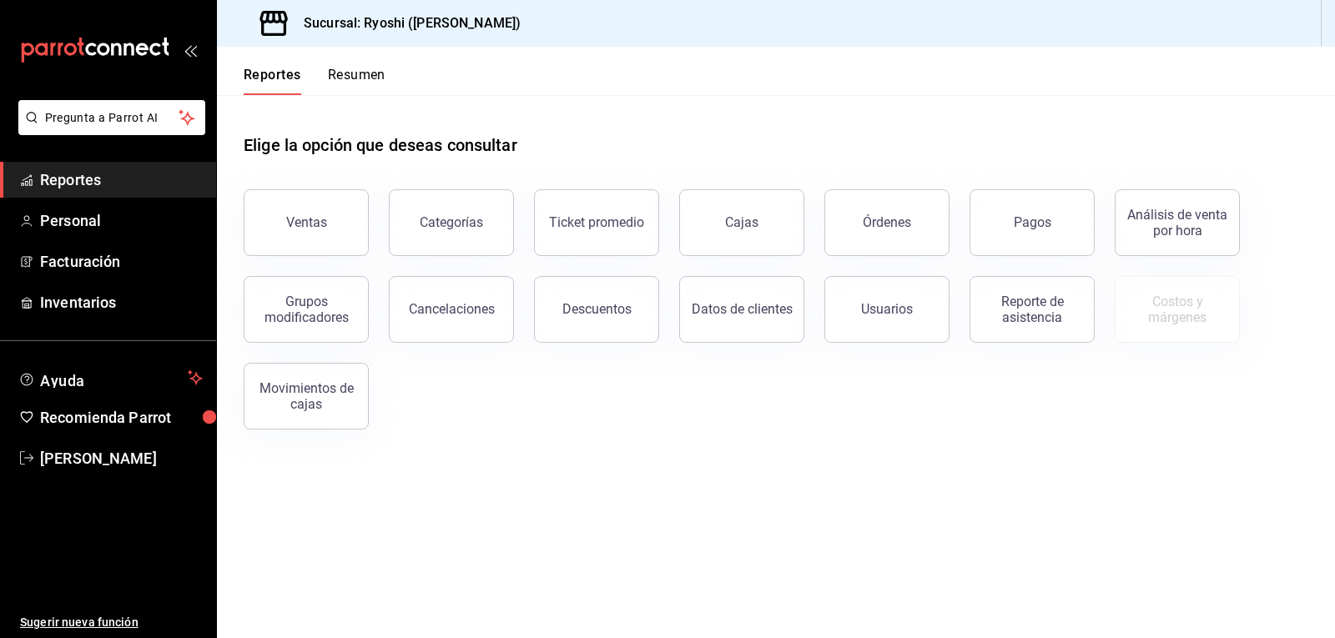
click at [360, 75] on button "Resumen" at bounding box center [357, 81] width 58 height 28
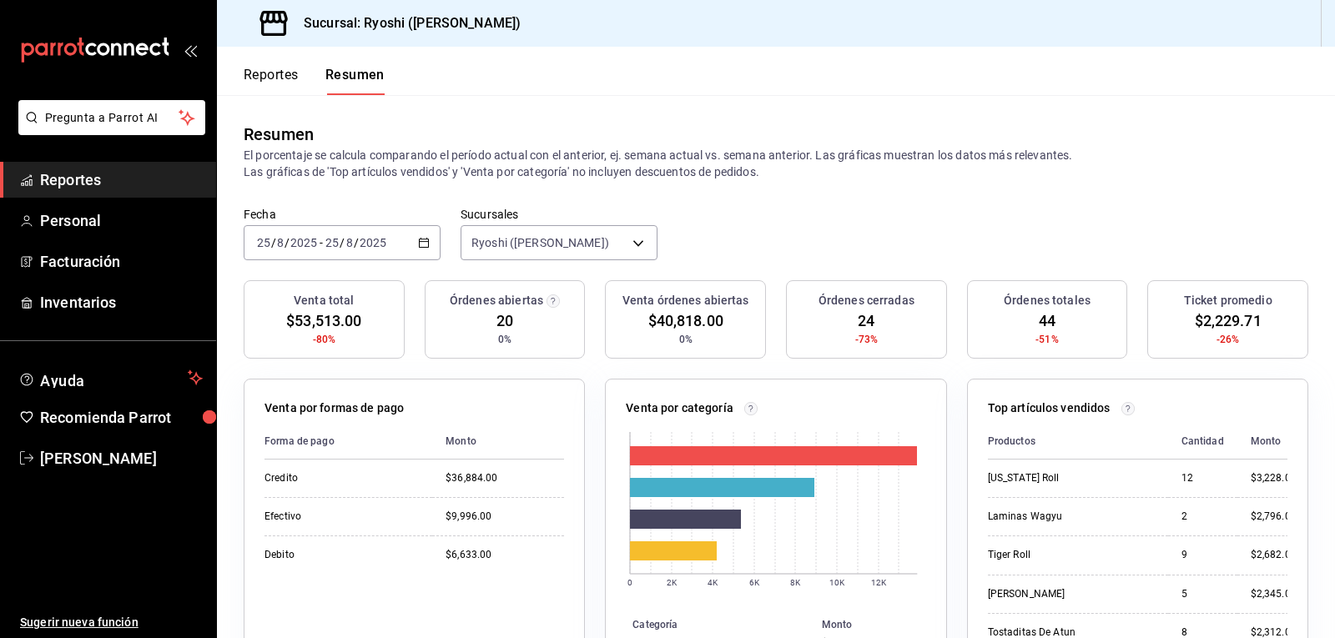
click at [258, 67] on button "Reportes" at bounding box center [271, 81] width 55 height 28
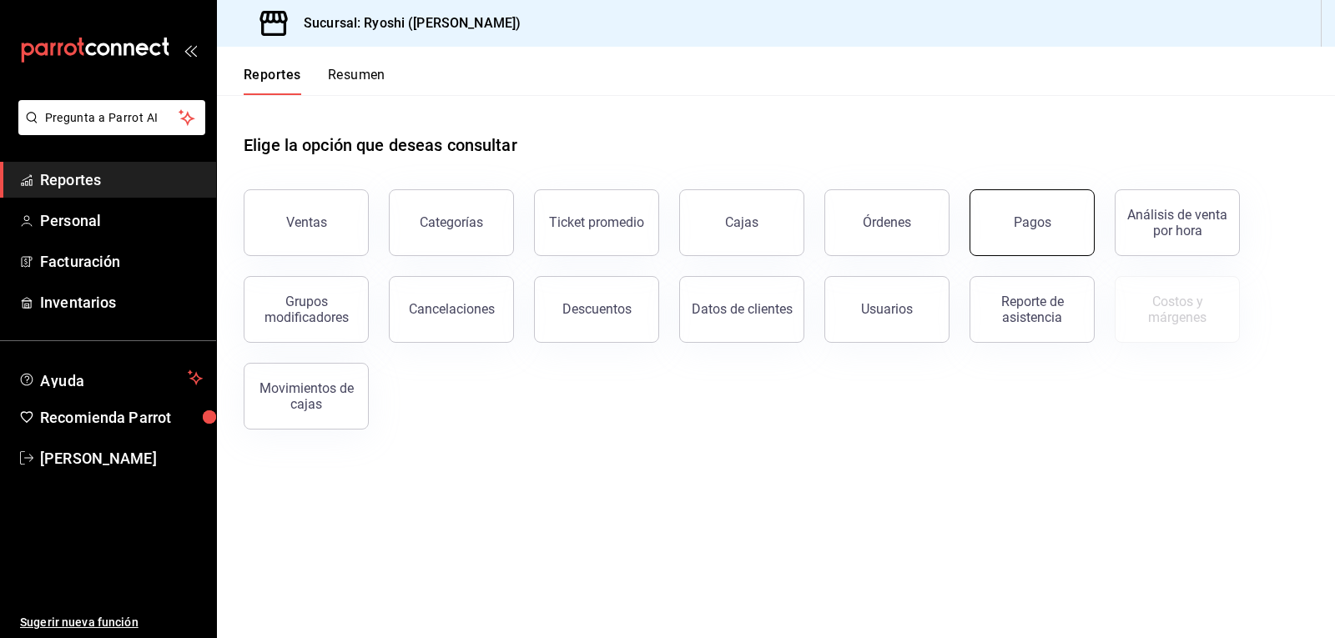
click at [1024, 206] on button "Pagos" at bounding box center [1031, 222] width 125 height 67
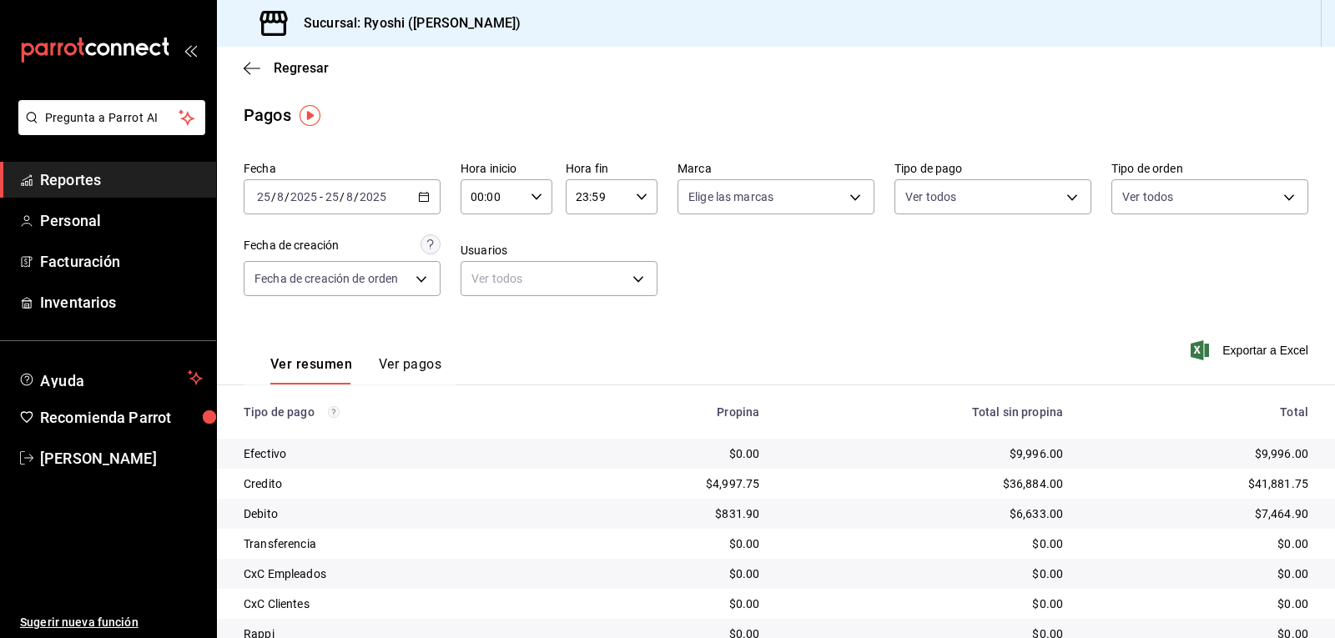
click at [252, 77] on div "Regresar" at bounding box center [776, 68] width 1118 height 43
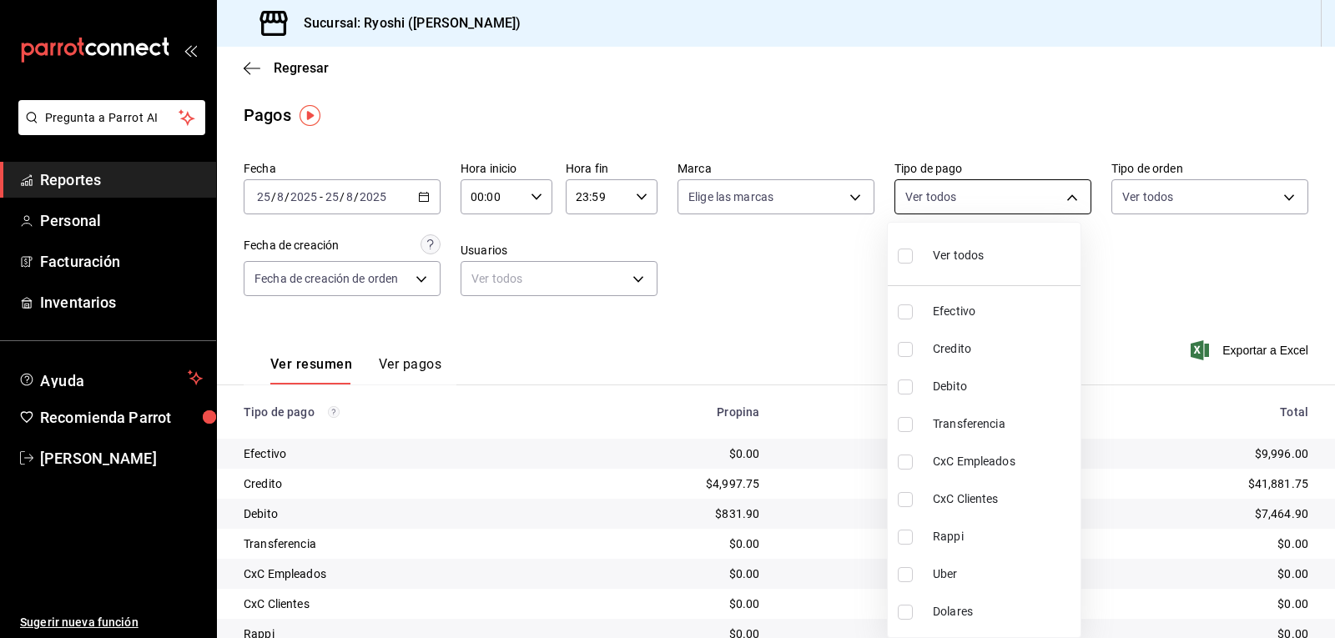
click at [1067, 201] on body "Pregunta a Parrot AI Reportes Personal Facturación Inventarios Ayuda Recomienda…" at bounding box center [667, 319] width 1335 height 638
click at [905, 349] on input "checkbox" at bounding box center [905, 349] width 15 height 15
checkbox input "true"
type input "9b0685d2-7f5d-4ede-a6b4-58a2ffcbf3cd"
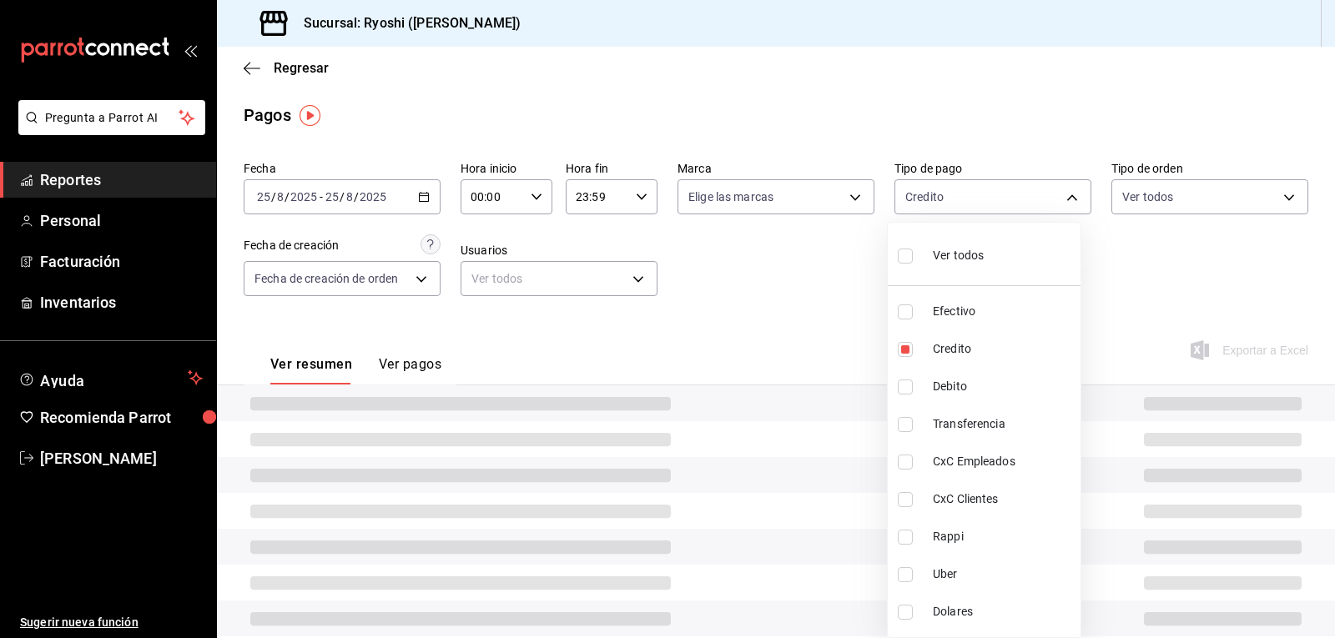
click at [903, 394] on input "checkbox" at bounding box center [905, 387] width 15 height 15
checkbox input "true"
type input "9b0685d2-7f5d-4ede-a6b4-58a2ffcbf3cd,4fc1f123-1106-4d46-a6dc-4994d0550367"
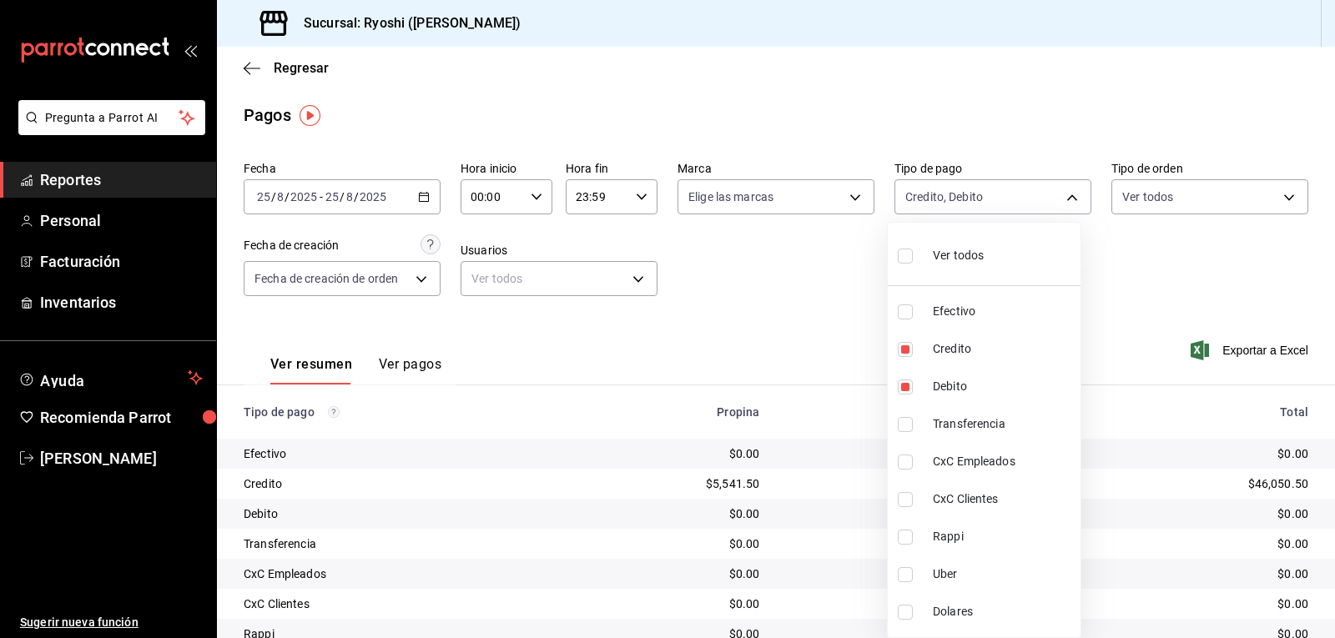
click at [813, 360] on div at bounding box center [667, 319] width 1335 height 638
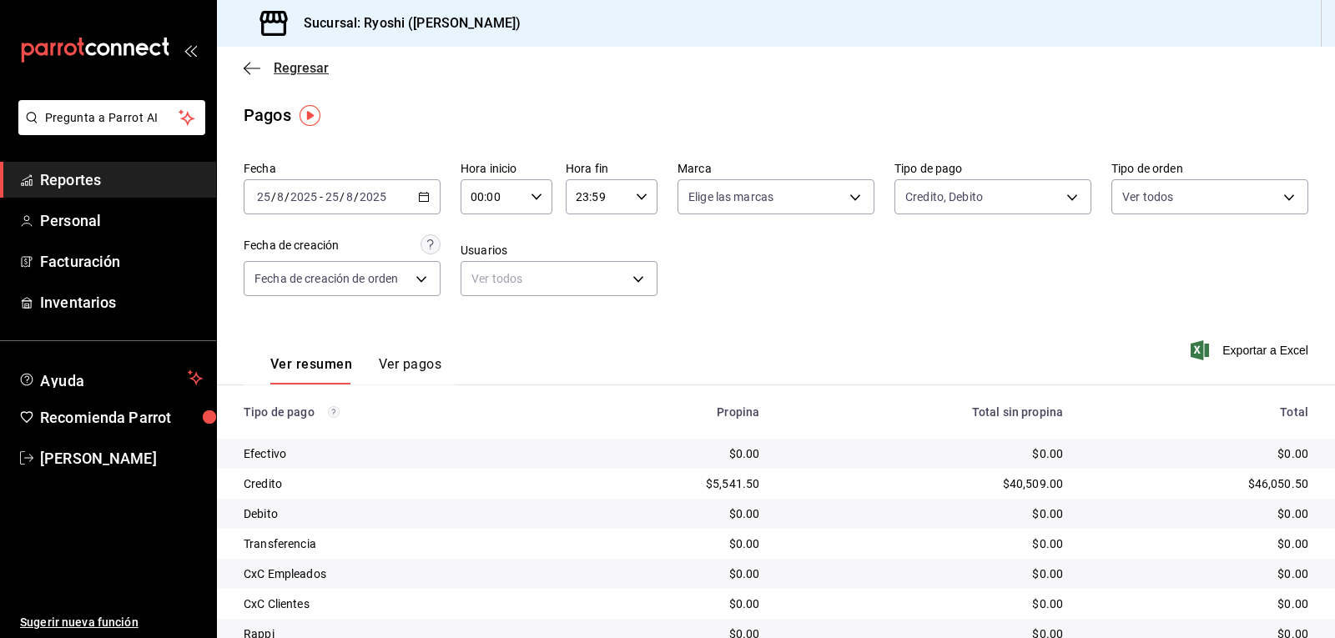
click at [248, 73] on icon "button" at bounding box center [252, 68] width 17 height 15
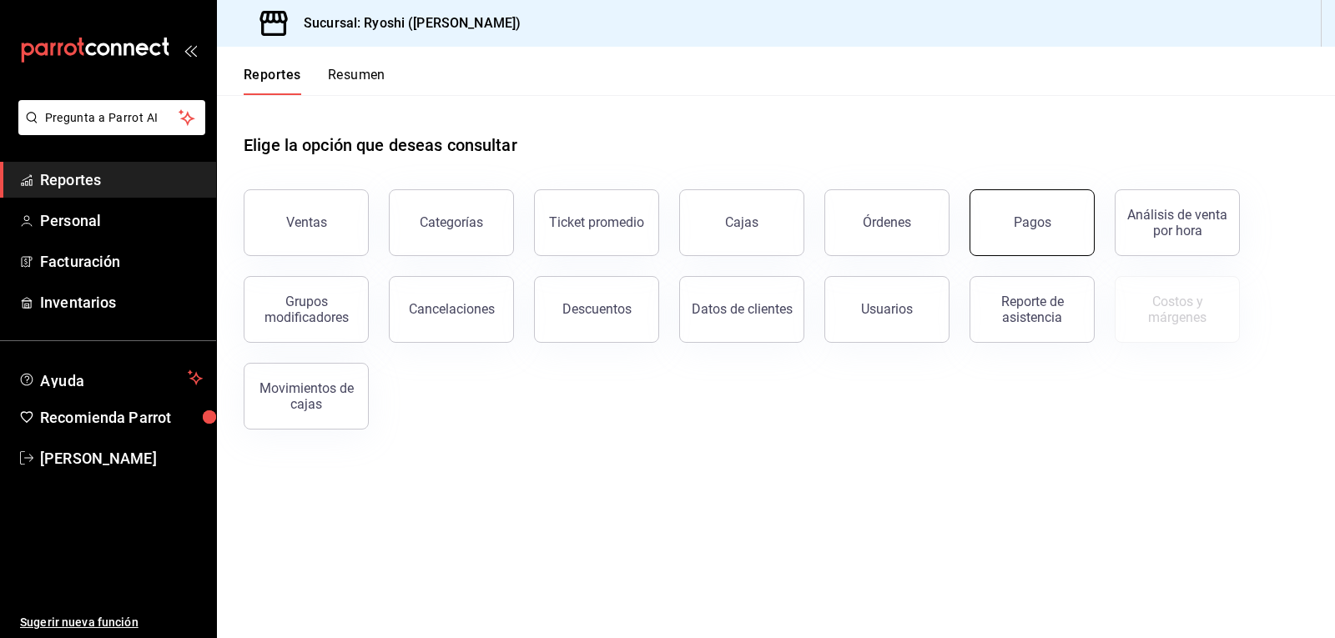
click at [1039, 228] on div "Pagos" at bounding box center [1032, 222] width 38 height 16
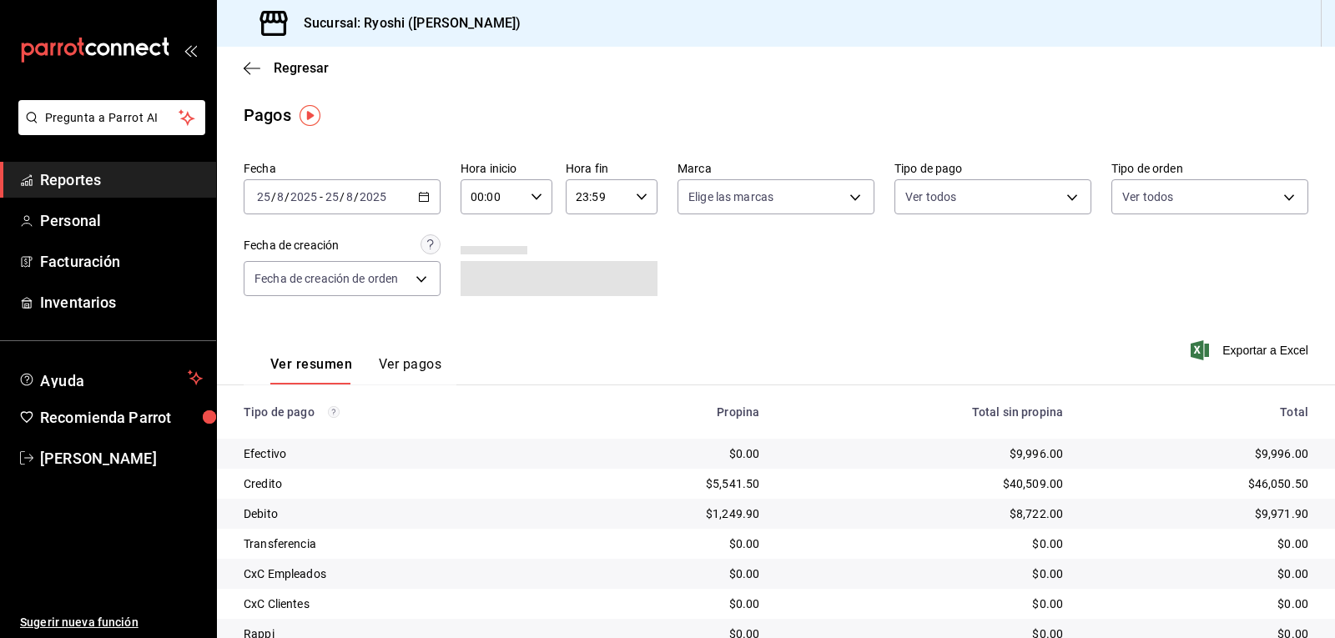
click at [533, 199] on \(Stroke\) "button" at bounding box center [536, 197] width 10 height 6
click at [480, 319] on span "02" at bounding box center [480, 319] width 19 height 13
type input "02:00"
click at [746, 294] on div at bounding box center [667, 319] width 1335 height 638
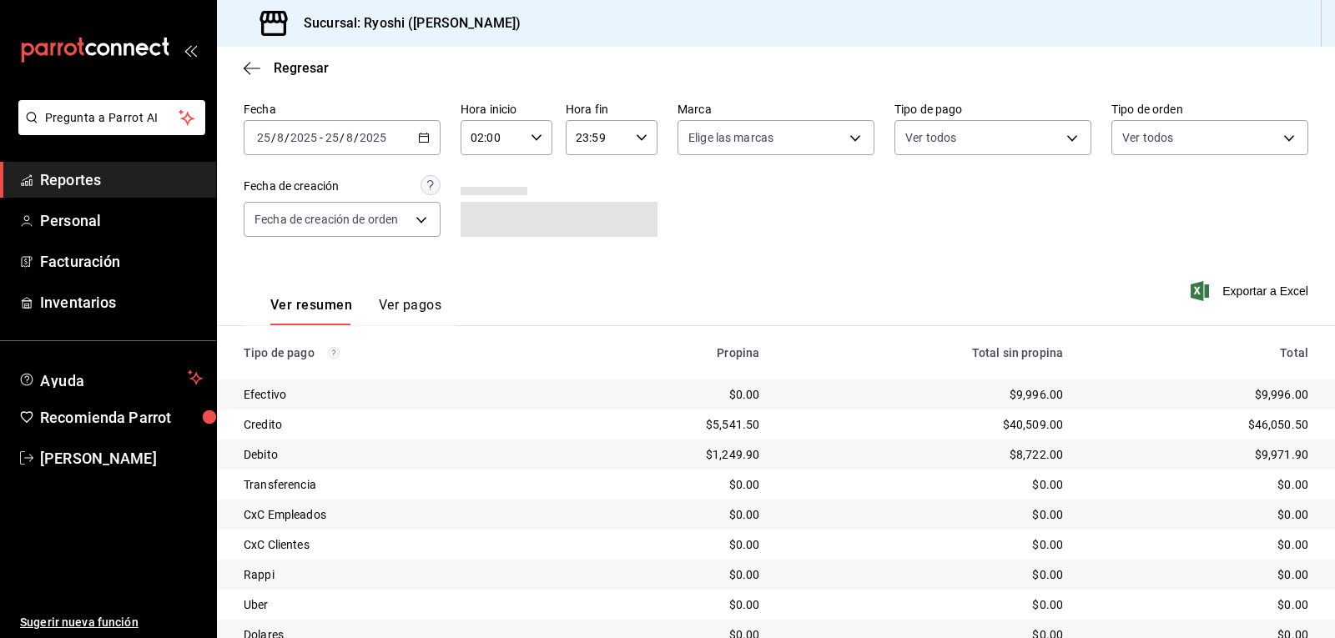
scroll to position [128, 0]
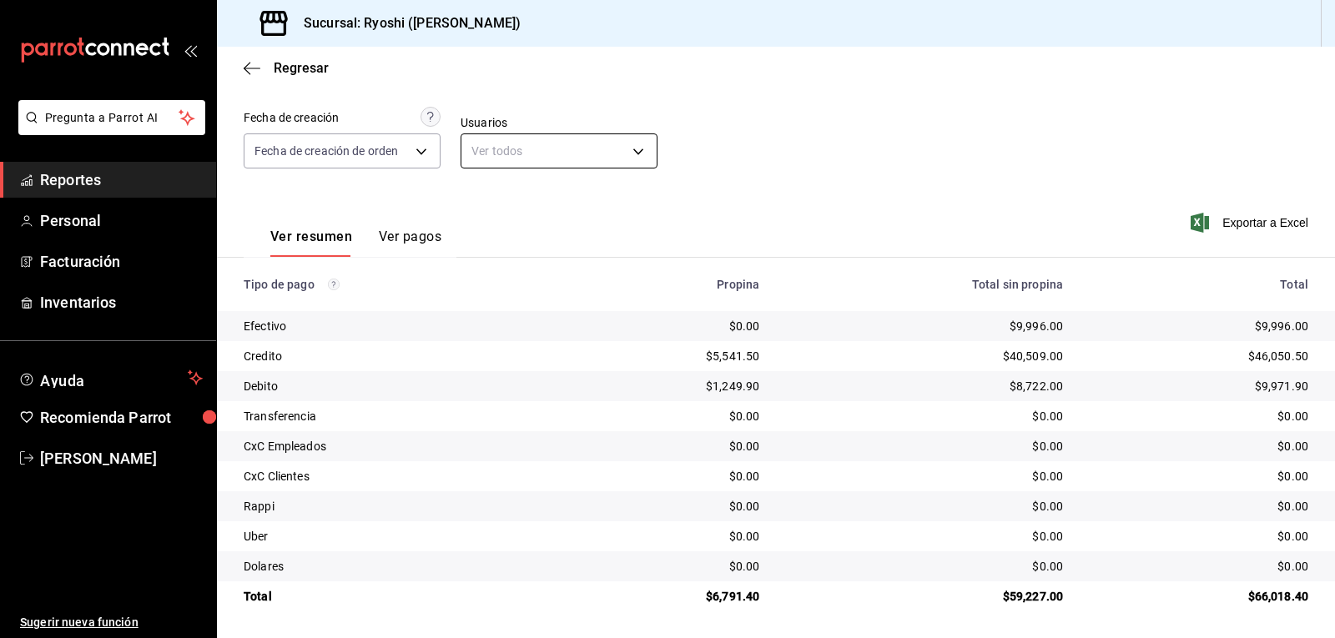
click at [550, 147] on body "Pregunta a Parrot AI Reportes Personal Facturación Inventarios Ayuda Recomienda…" at bounding box center [667, 319] width 1335 height 638
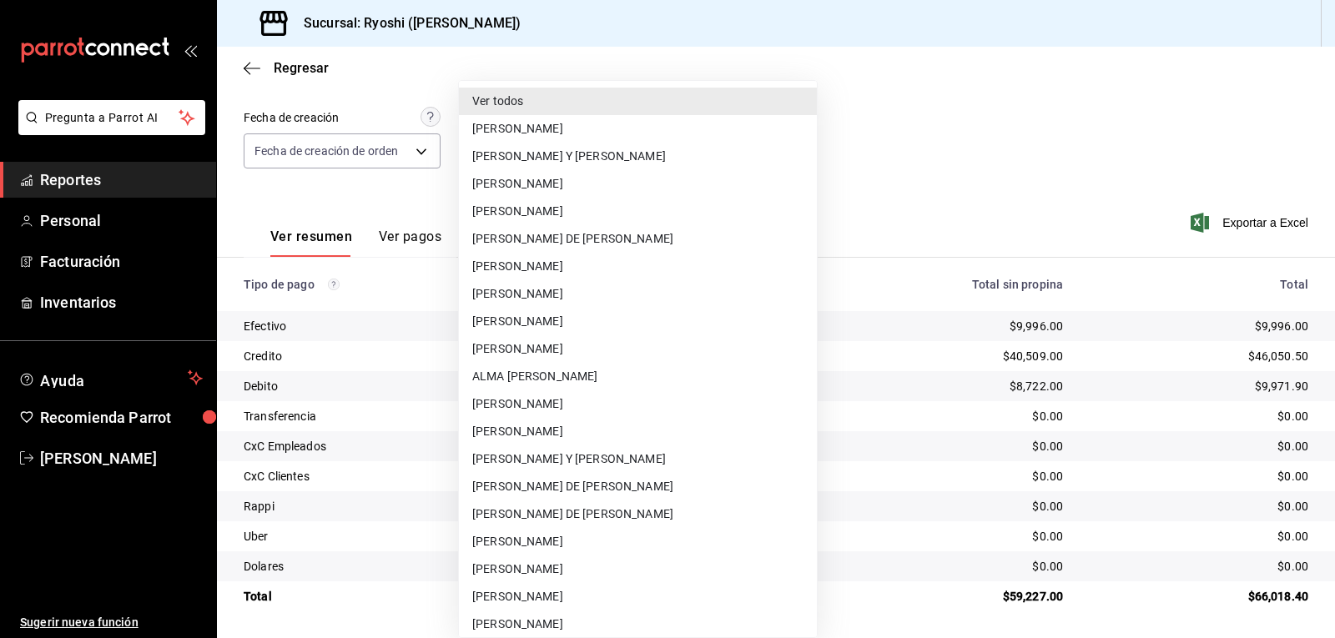
click at [247, 62] on div at bounding box center [667, 319] width 1335 height 638
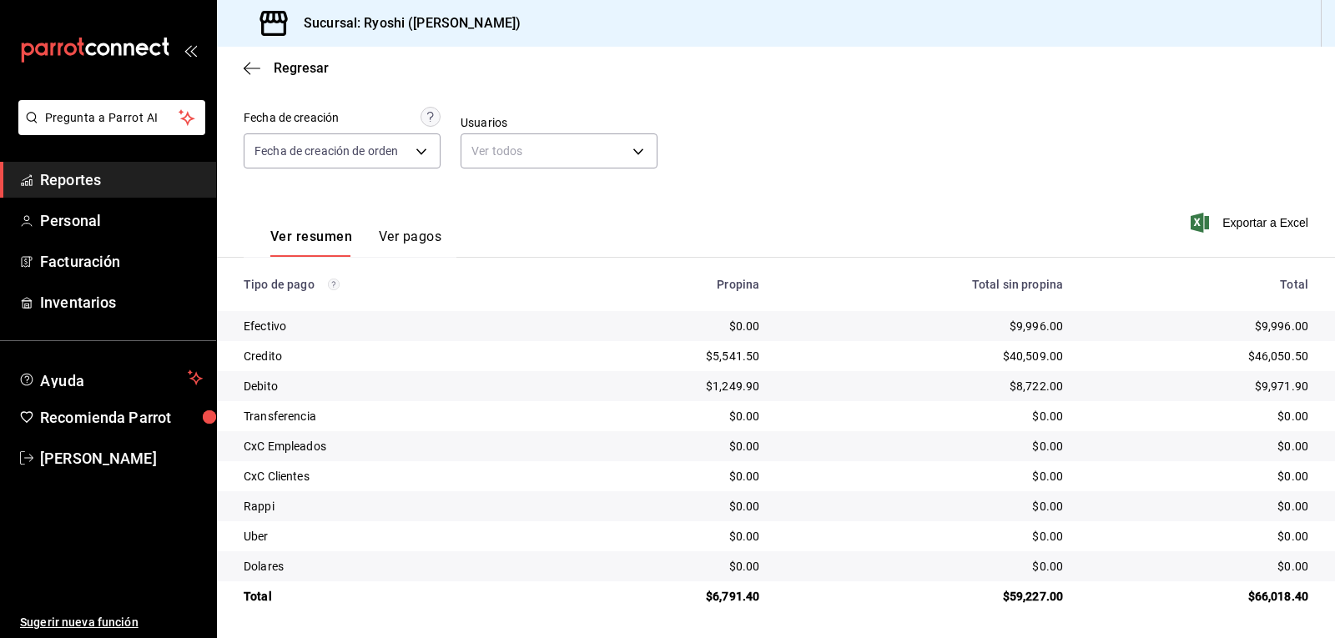
click at [249, 69] on icon "button" at bounding box center [252, 68] width 17 height 15
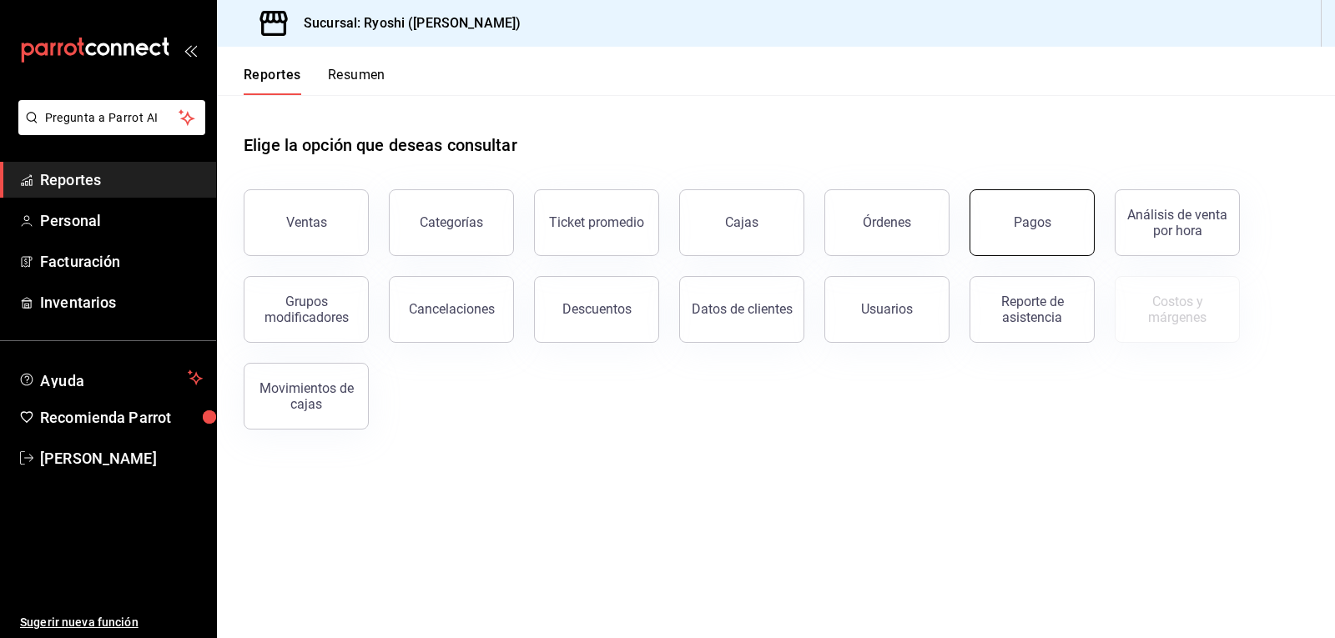
click at [1018, 238] on button "Pagos" at bounding box center [1031, 222] width 125 height 67
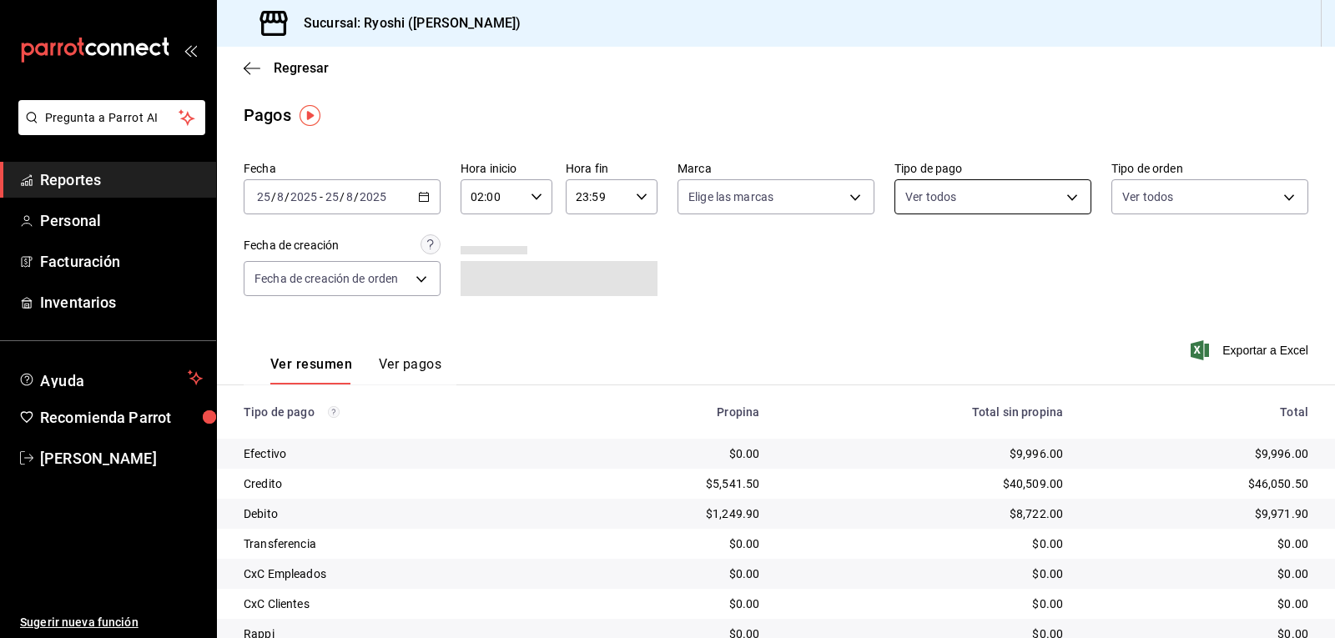
click at [1022, 203] on body "Pregunta a Parrot AI Reportes Personal Facturación Inventarios Ayuda Recomienda…" at bounding box center [667, 319] width 1335 height 638
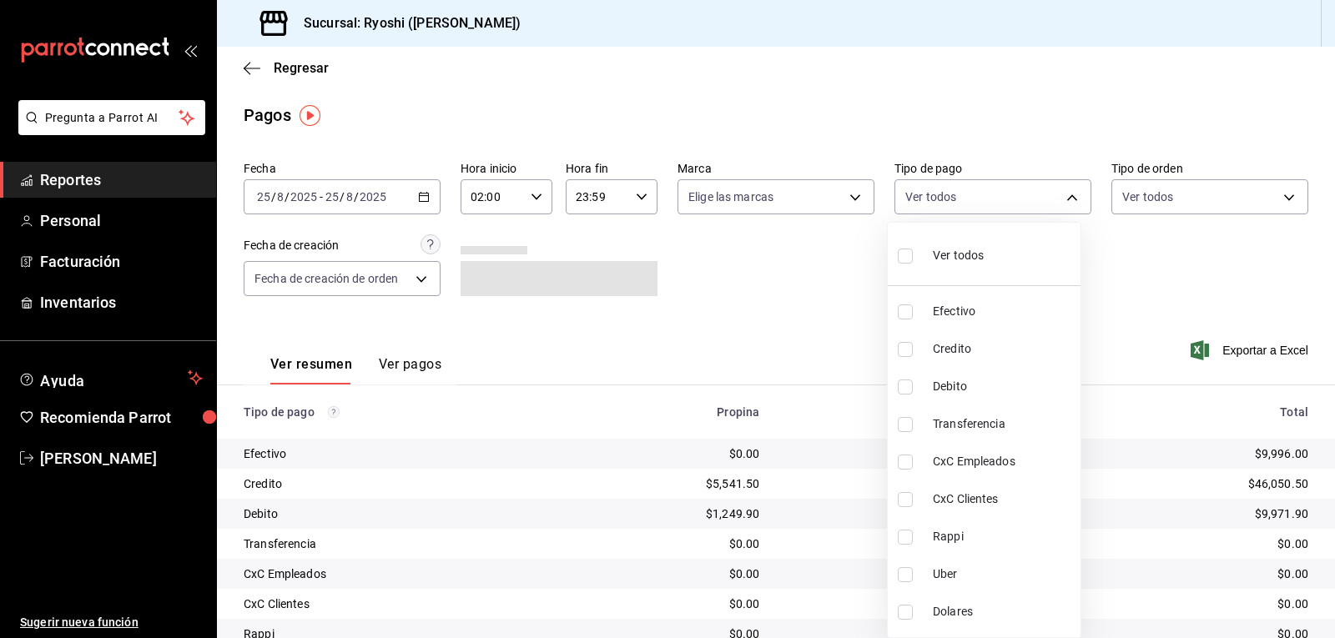
click at [903, 256] on input "checkbox" at bounding box center [905, 256] width 15 height 15
checkbox input "true"
type input "789b4605-08e0-4dfe-9865-94468e2c17aa,9b0685d2-7f5d-4ede-a6b4-58a2ffcbf3cd,4fc1f…"
checkbox input "true"
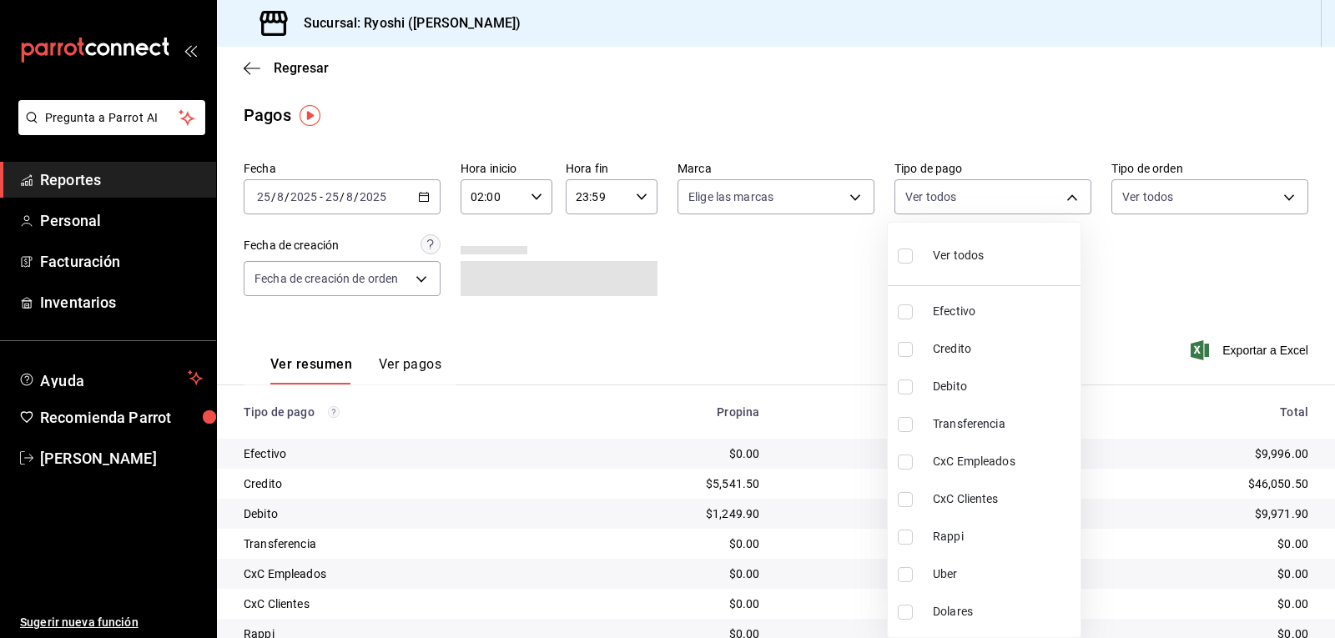
checkbox input "true"
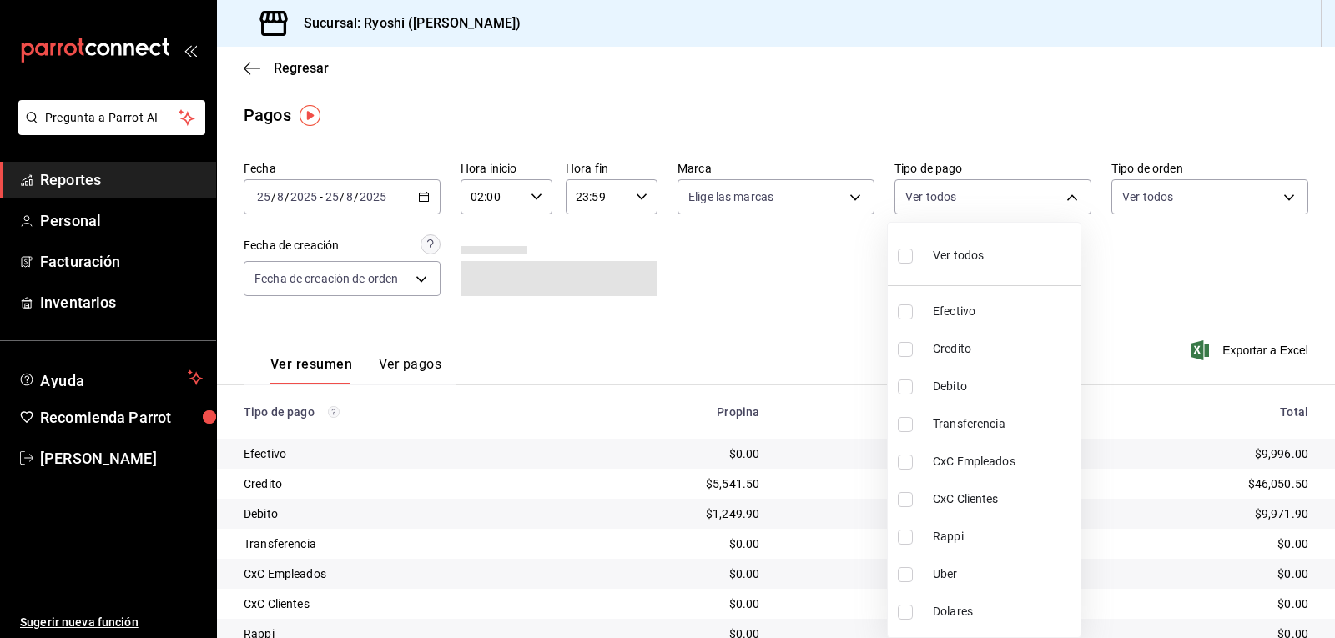
checkbox input "true"
drag, startPoint x: 1325, startPoint y: 292, endPoint x: 1314, endPoint y: 369, distance: 77.6
click at [1314, 369] on div at bounding box center [667, 319] width 1335 height 638
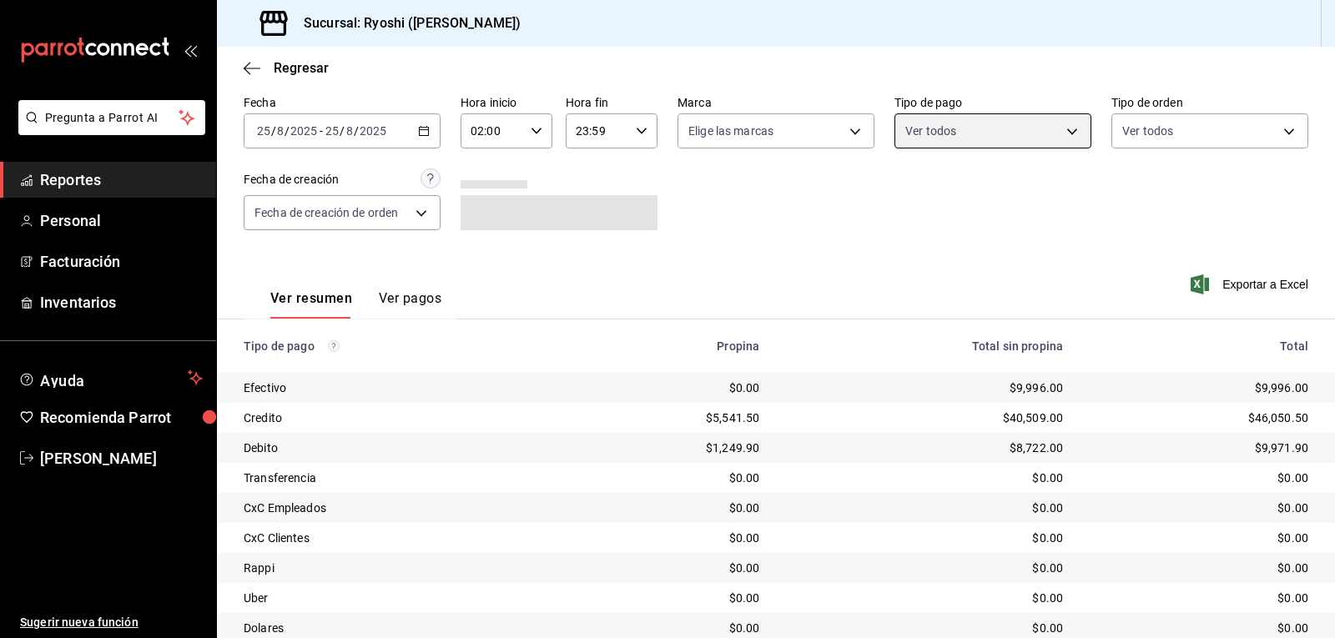
scroll to position [128, 0]
